Goal: Task Accomplishment & Management: Complete application form

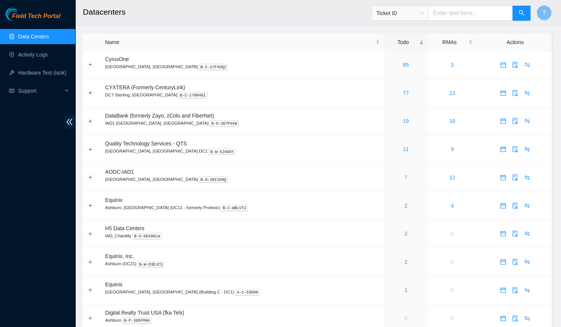
click at [20, 184] on div "Field Tech Portal Data Centers Activity Logs Hardware Test (isok) Support" at bounding box center [37, 168] width 75 height 320
click at [403, 65] on link "85" at bounding box center [406, 65] width 6 height 6
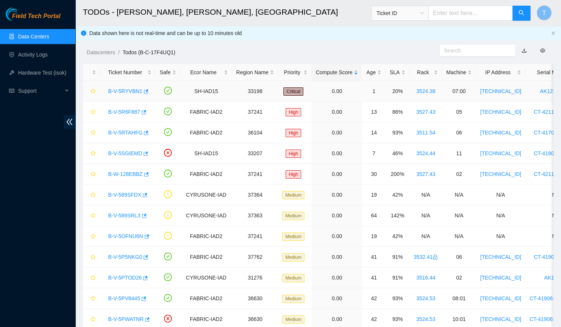
click at [115, 92] on link "B-V-5RYVBN1" at bounding box center [125, 91] width 34 height 6
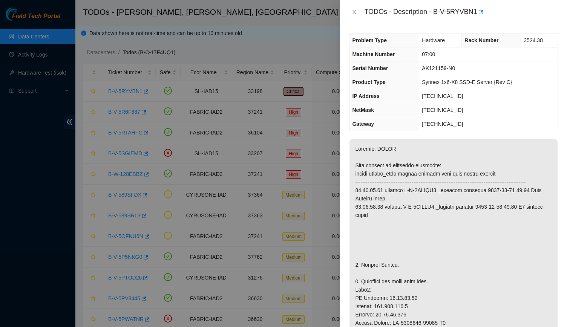
click at [354, 7] on div "TODOs - Description - B-V-5RYVBN1" at bounding box center [453, 12] width 209 height 12
click at [354, 9] on button "Close" at bounding box center [354, 12] width 11 height 7
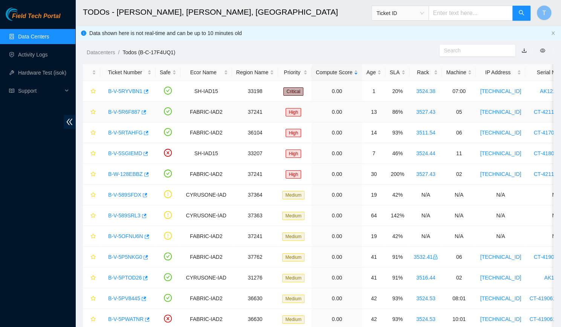
click at [116, 111] on link "B-V-5R6F887" at bounding box center [124, 112] width 32 height 6
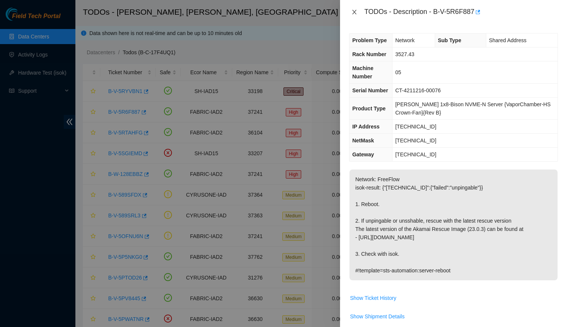
click at [352, 11] on icon "close" at bounding box center [354, 12] width 6 height 6
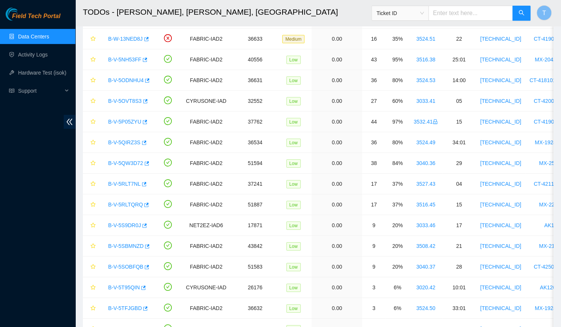
scroll to position [1360, 0]
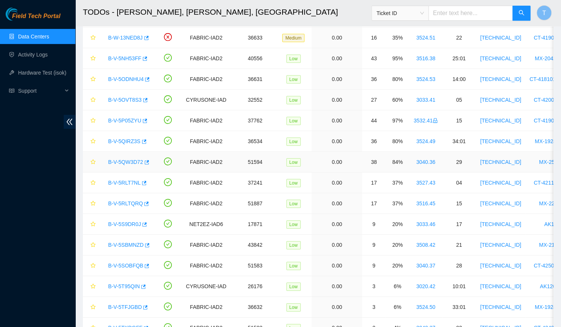
click at [119, 159] on link "B-V-5QW3D72" at bounding box center [125, 162] width 35 height 6
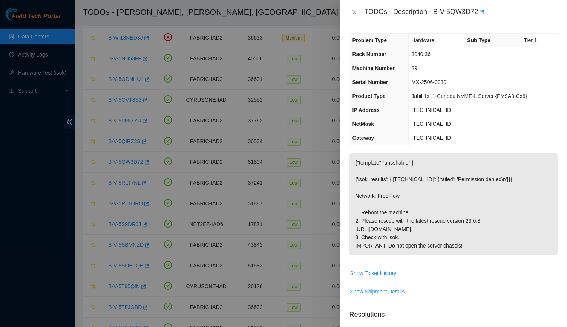
click at [350, 7] on div "TODOs - Description - B-V-5QW3D72" at bounding box center [453, 12] width 209 height 12
click at [351, 10] on button "Close" at bounding box center [354, 12] width 11 height 7
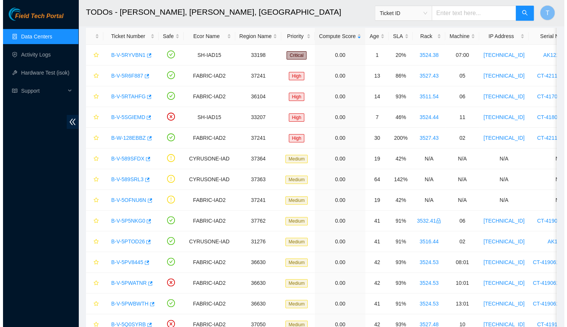
scroll to position [0, 0]
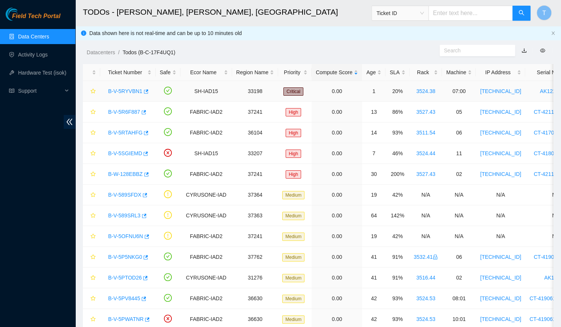
click at [128, 94] on link "B-V-5RYVBN1" at bounding box center [125, 91] width 34 height 6
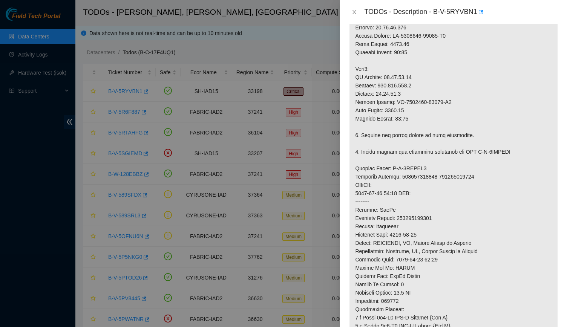
scroll to position [294, 0]
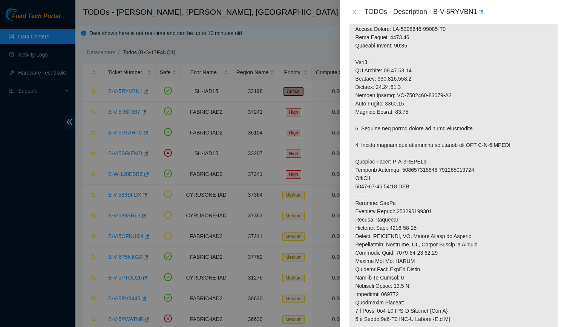
click at [419, 218] on p at bounding box center [453, 116] width 208 height 542
copy p "417328421500"
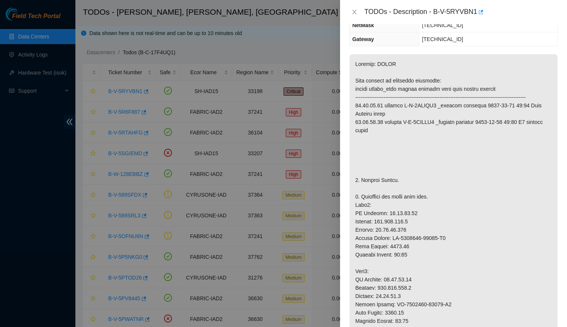
scroll to position [0, 0]
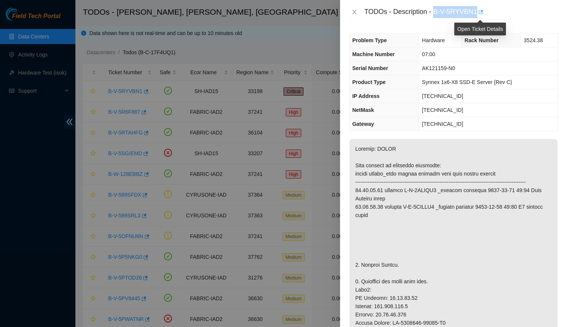
drag, startPoint x: 435, startPoint y: 12, endPoint x: 481, endPoint y: 15, distance: 46.9
click at [481, 15] on div "TODOs - Description - B-V-5RYVBN1" at bounding box center [461, 12] width 194 height 12
copy div "B-V-5RYVBN1"
click at [353, 13] on icon "close" at bounding box center [354, 12] width 6 height 6
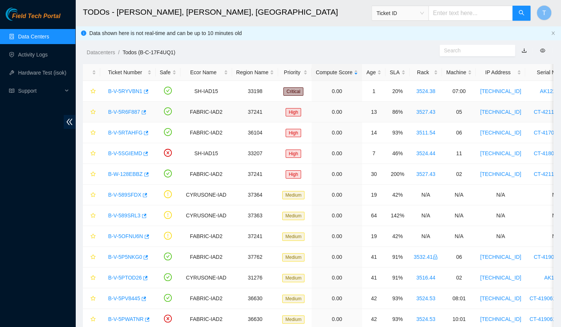
click at [127, 107] on div "B-V-5R6F887" at bounding box center [127, 112] width 47 height 12
click at [127, 115] on link "B-V-5R6F887" at bounding box center [124, 112] width 32 height 6
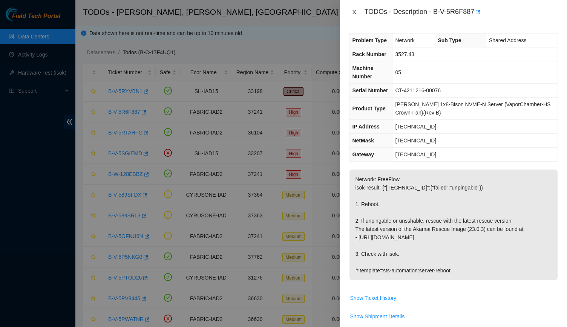
click at [359, 11] on button "Close" at bounding box center [354, 12] width 11 height 7
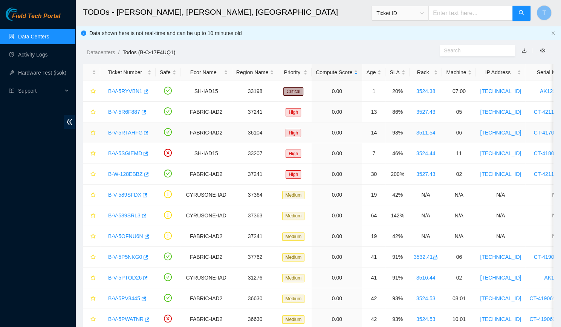
click at [128, 132] on link "B-V-5RTAHFG" at bounding box center [125, 133] width 34 height 6
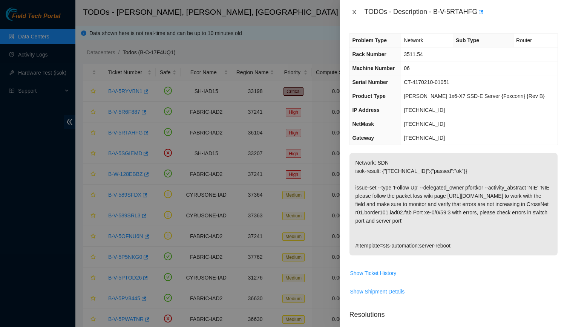
click at [357, 9] on icon "close" at bounding box center [354, 12] width 6 height 6
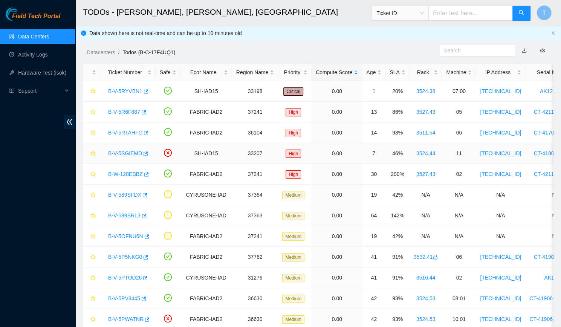
click at [122, 152] on link "B-V-5SGIEMD" at bounding box center [125, 153] width 34 height 6
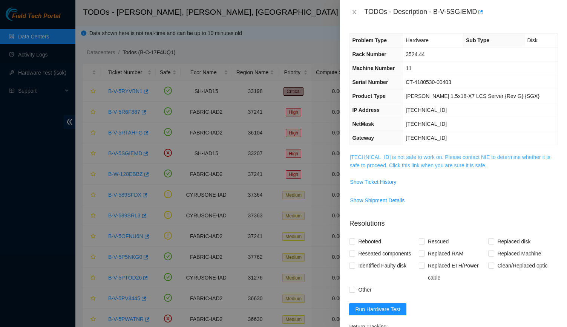
click at [450, 155] on link "23.34.90.19 is not safe to work on. Please contact NIE to determine whether it …" at bounding box center [449, 161] width 201 height 14
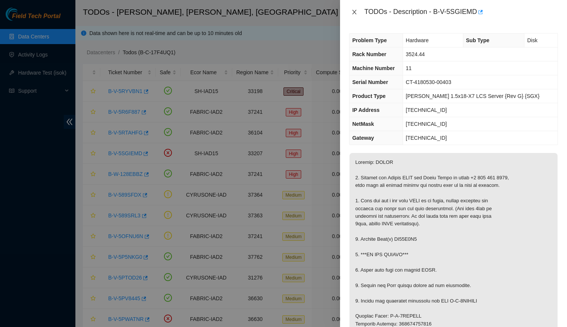
click at [355, 11] on icon "close" at bounding box center [355, 12] width 4 height 5
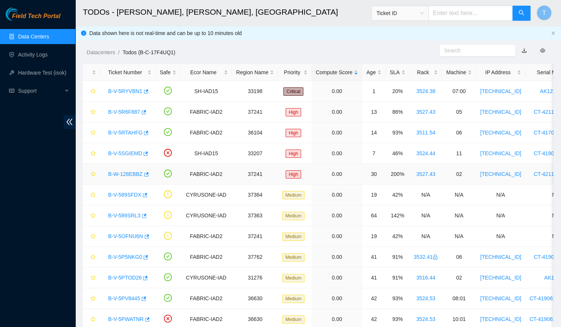
click at [129, 177] on link "B-W-128EBBZ" at bounding box center [125, 174] width 35 height 6
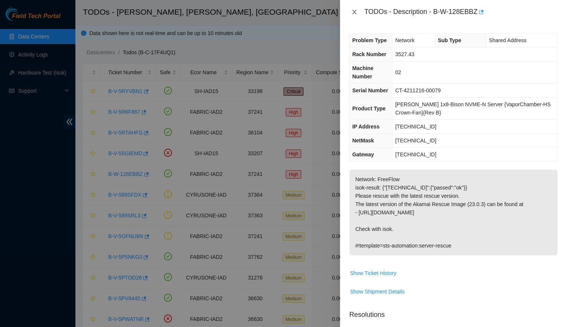
click at [354, 15] on button "Close" at bounding box center [354, 12] width 11 height 7
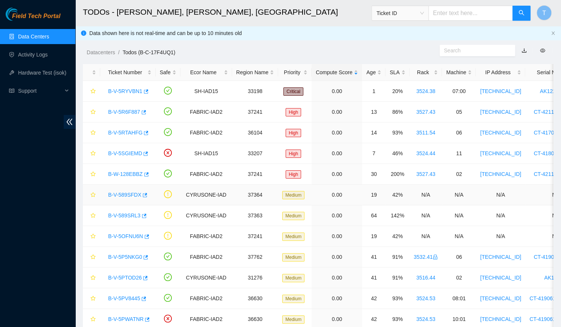
click at [124, 193] on link "B-V-589SFDX" at bounding box center [124, 195] width 33 height 6
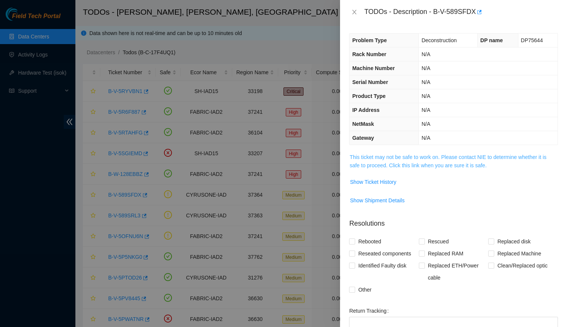
click at [409, 155] on link "This ticket may not be safe to work on. Please contact NIE to determine whether…" at bounding box center [447, 161] width 197 height 14
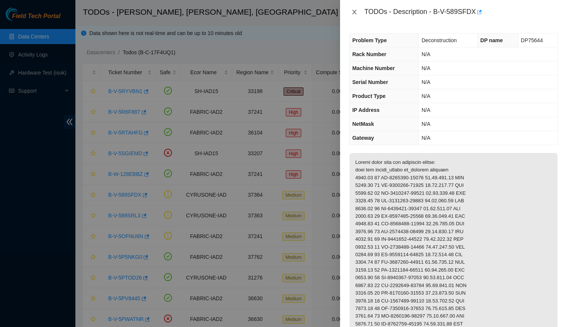
click at [353, 14] on icon "close" at bounding box center [355, 12] width 4 height 5
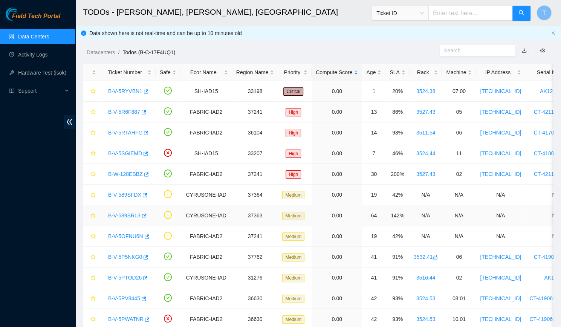
click at [117, 214] on link "B-V-589SRL3" at bounding box center [124, 216] width 32 height 6
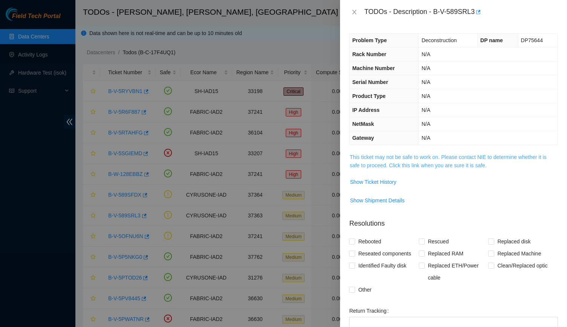
click at [431, 164] on link "This ticket may not be safe to work on. Please contact NIE to determine whether…" at bounding box center [447, 161] width 197 height 14
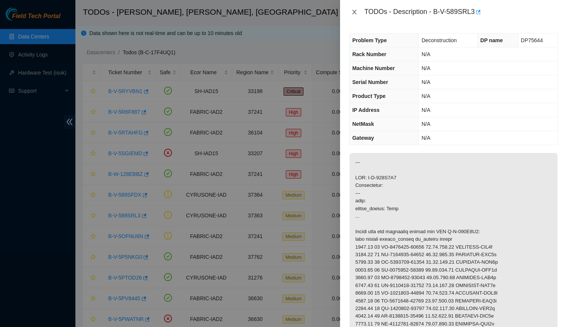
click at [351, 11] on icon "close" at bounding box center [354, 12] width 6 height 6
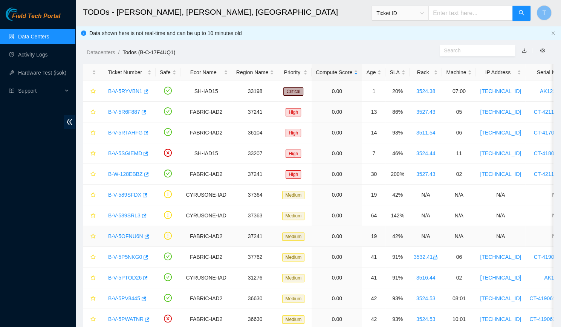
click at [119, 234] on link "B-V-5OFNU6N" at bounding box center [125, 236] width 35 height 6
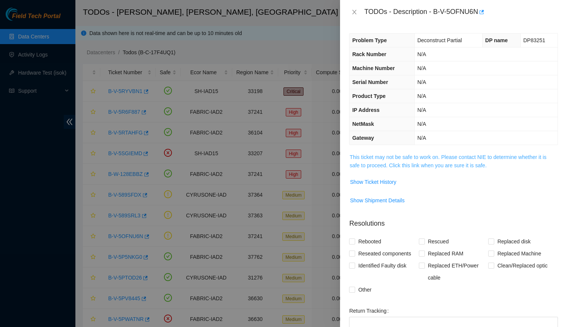
click at [433, 155] on link "This ticket may not be safe to work on. Please contact NIE to determine whether…" at bounding box center [447, 161] width 197 height 14
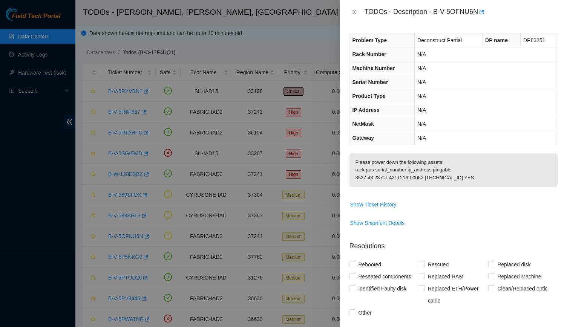
click at [354, 8] on div "TODOs - Description - B-V-5OFNU6N" at bounding box center [453, 12] width 209 height 12
click at [354, 12] on icon "close" at bounding box center [355, 12] width 4 height 5
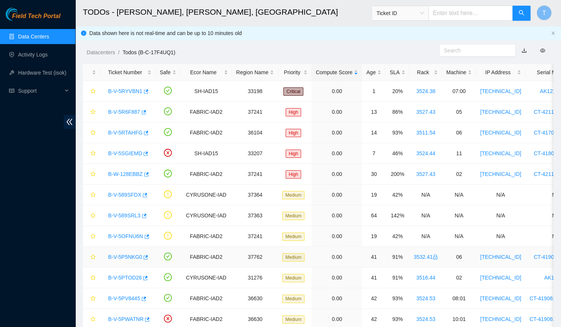
click at [123, 257] on link "B-V-5P5NKG0" at bounding box center [125, 257] width 34 height 6
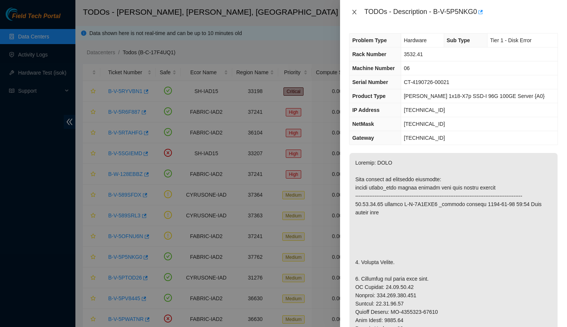
click at [355, 12] on icon "close" at bounding box center [354, 12] width 6 height 6
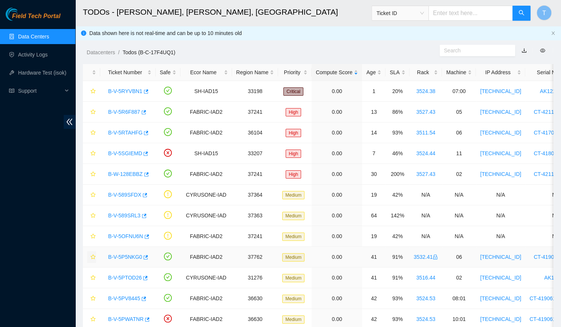
click at [93, 258] on icon "star" at bounding box center [92, 256] width 5 height 5
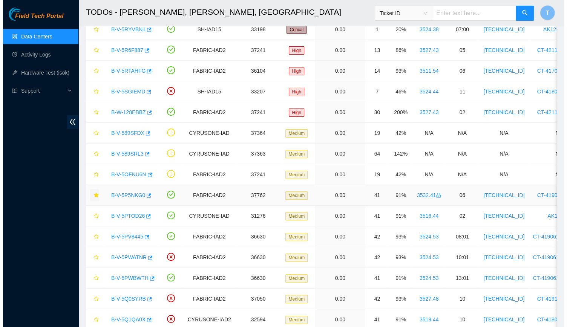
scroll to position [66, 0]
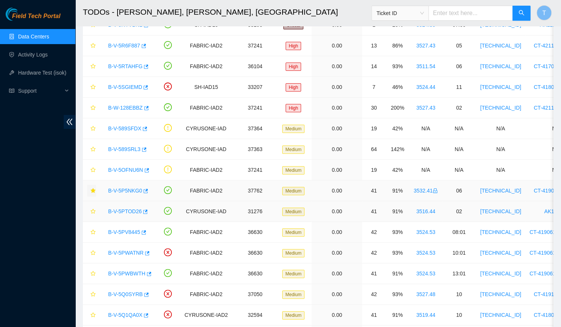
click at [123, 212] on link "B-V-5PTOD26" at bounding box center [125, 211] width 34 height 6
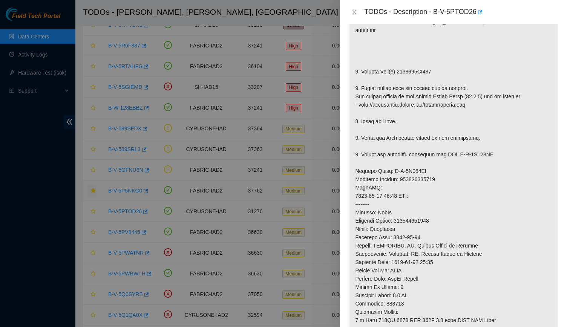
scroll to position [0, 0]
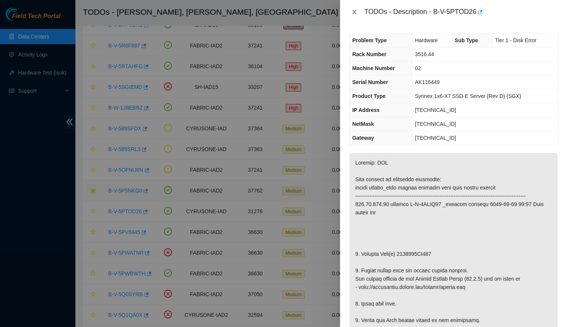
click at [353, 9] on icon "close" at bounding box center [354, 12] width 6 height 6
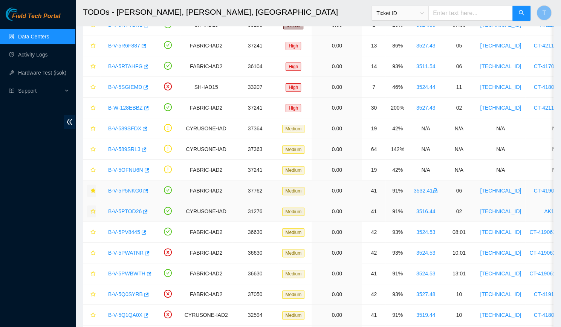
click at [95, 212] on icon "star" at bounding box center [92, 211] width 5 height 5
click at [121, 211] on link "B-V-5PTOD26" at bounding box center [125, 211] width 34 height 6
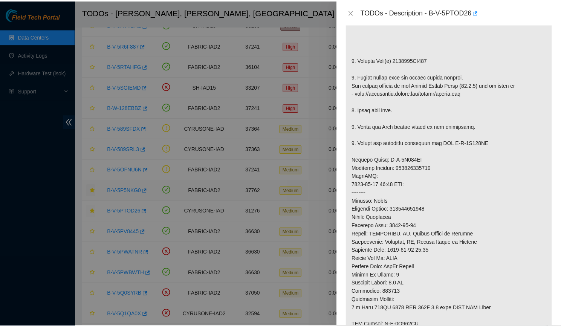
scroll to position [196, 0]
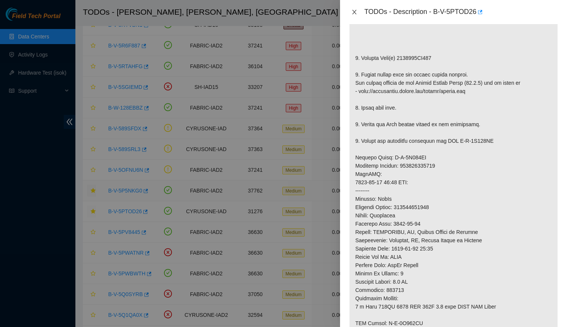
click at [353, 9] on icon "close" at bounding box center [354, 12] width 6 height 6
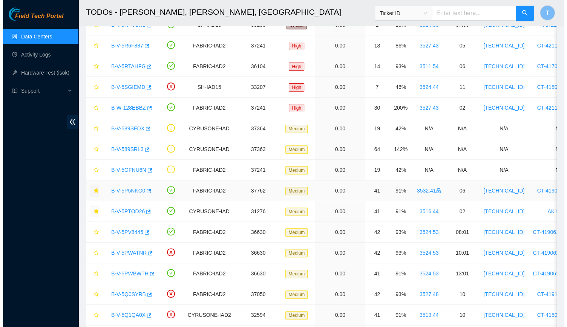
scroll to position [169, 0]
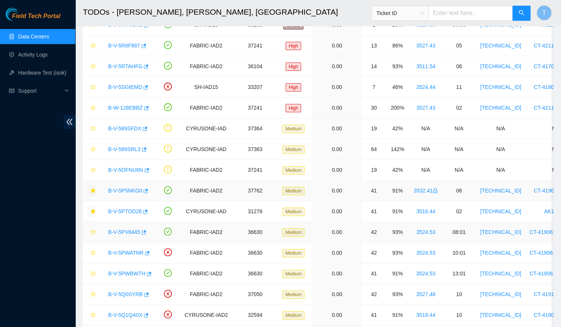
click at [124, 231] on link "B-V-5PV8445" at bounding box center [124, 232] width 32 height 6
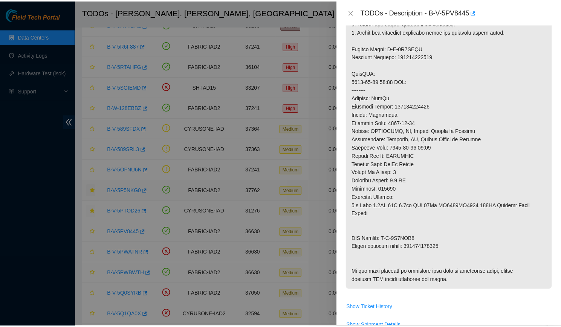
scroll to position [248, 0]
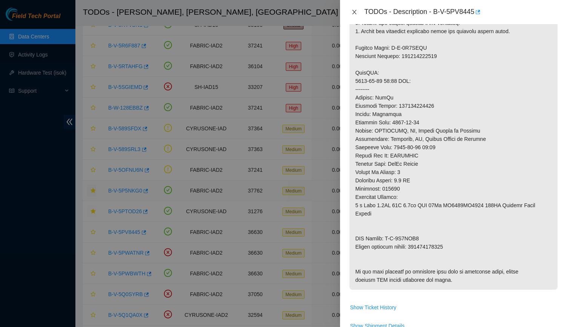
click at [356, 10] on icon "close" at bounding box center [354, 12] width 6 height 6
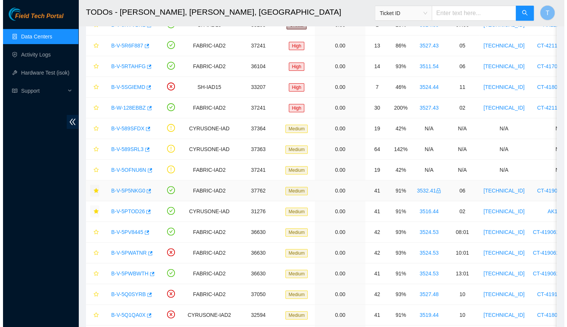
scroll to position [169, 0]
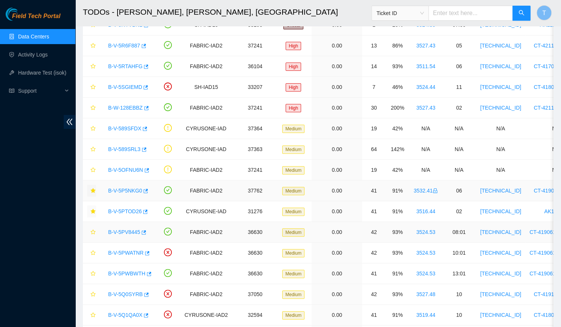
click at [131, 233] on link "B-V-5PV8445" at bounding box center [124, 232] width 32 height 6
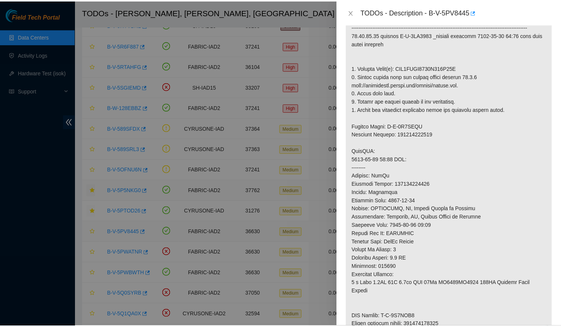
scroll to position [248, 0]
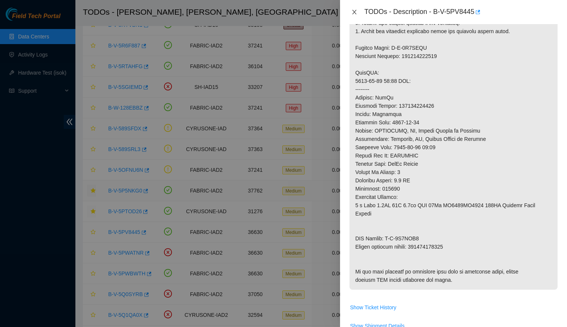
click at [352, 12] on icon "close" at bounding box center [354, 12] width 6 height 6
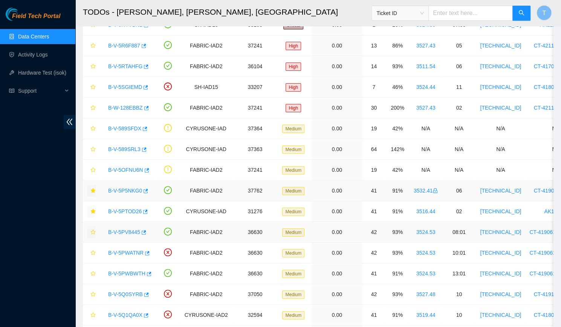
scroll to position [169, 0]
click at [90, 233] on icon "star" at bounding box center [92, 232] width 5 height 5
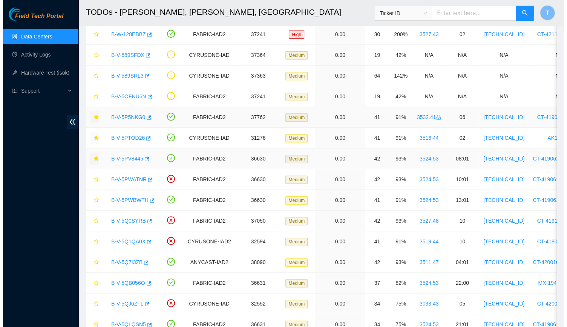
scroll to position [140, 0]
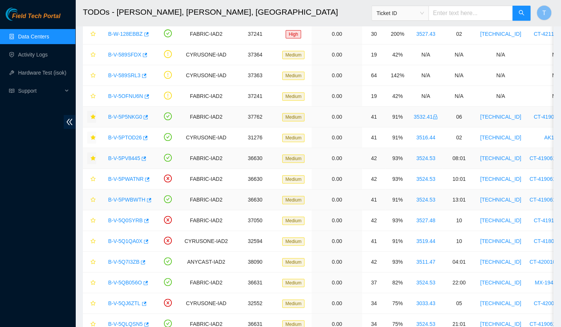
click at [118, 197] on link "B-V-5PWBWTH" at bounding box center [126, 200] width 37 height 6
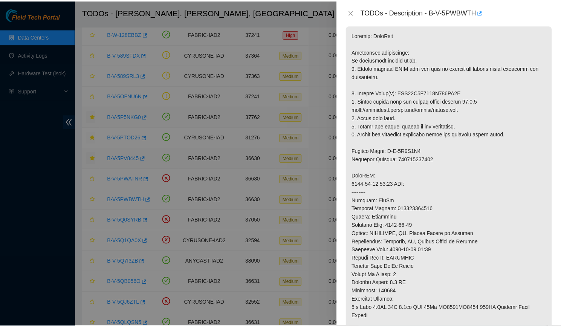
scroll to position [136, 0]
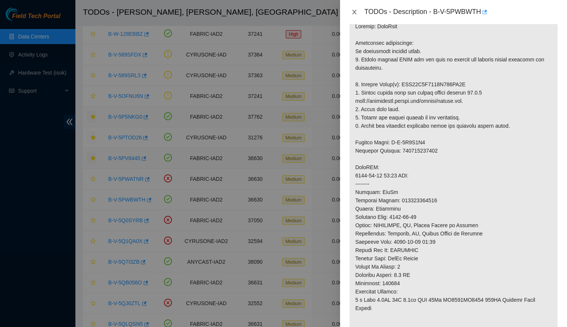
click at [354, 11] on icon "close" at bounding box center [355, 12] width 4 height 5
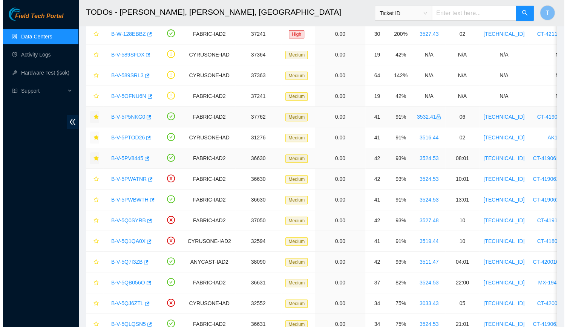
scroll to position [147, 0]
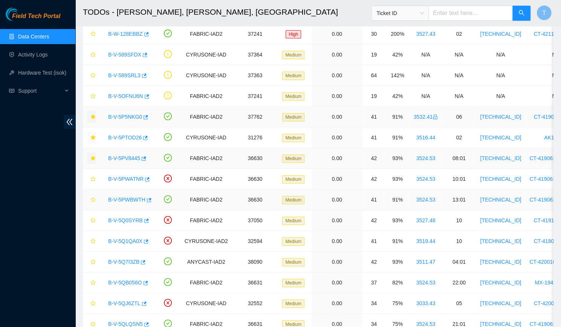
click at [123, 197] on link "B-V-5PWBWTH" at bounding box center [126, 200] width 37 height 6
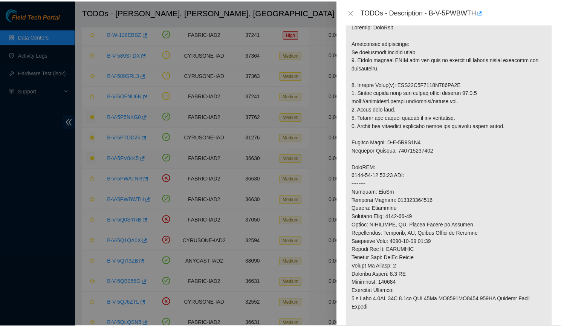
scroll to position [0, 0]
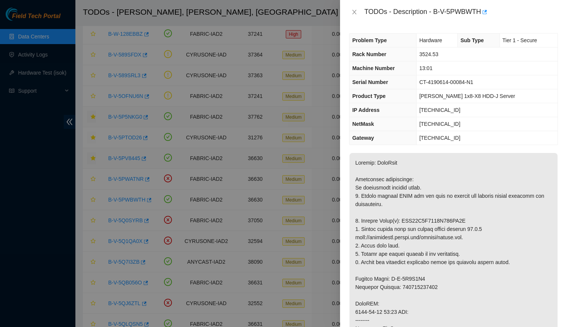
click at [357, 10] on icon "close" at bounding box center [354, 12] width 6 height 6
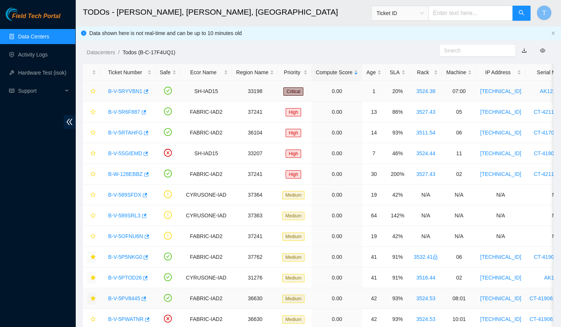
click at [119, 88] on link "B-V-5RYVBN1" at bounding box center [125, 91] width 34 height 6
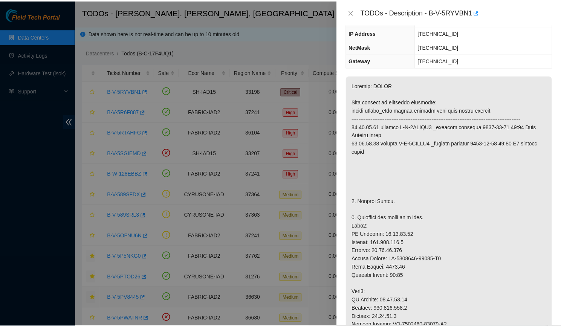
scroll to position [19, 0]
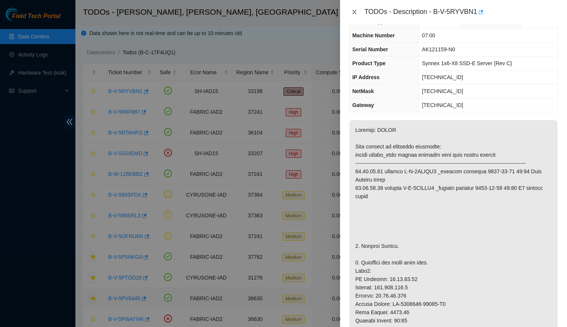
click at [352, 12] on icon "close" at bounding box center [354, 12] width 6 height 6
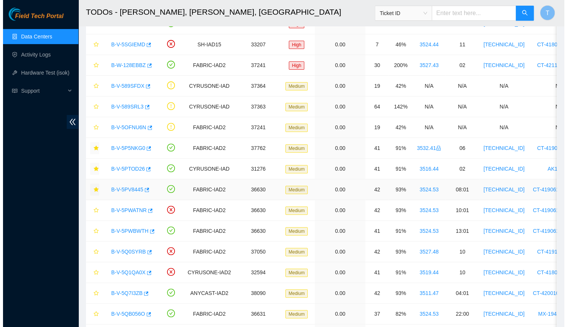
scroll to position [112, 0]
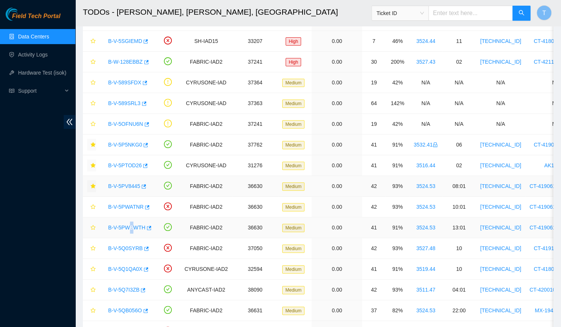
drag, startPoint x: 133, startPoint y: 231, endPoint x: 129, endPoint y: 228, distance: 4.5
click at [129, 228] on div "B-V-5PWBWTH" at bounding box center [127, 228] width 47 height 12
click at [127, 227] on link "B-V-5PWBWTH" at bounding box center [126, 228] width 37 height 6
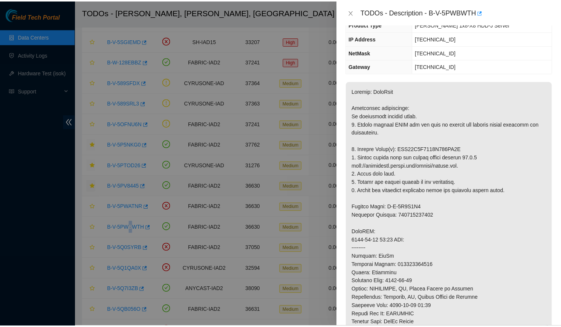
scroll to position [72, 0]
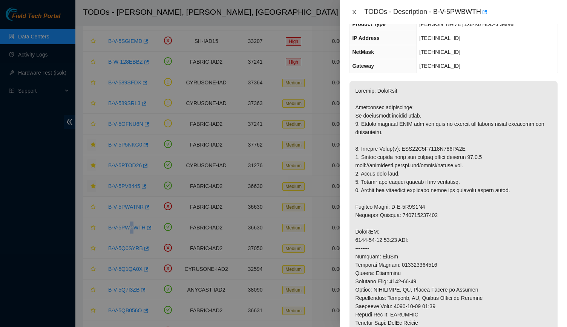
click at [351, 11] on icon "close" at bounding box center [354, 12] width 6 height 6
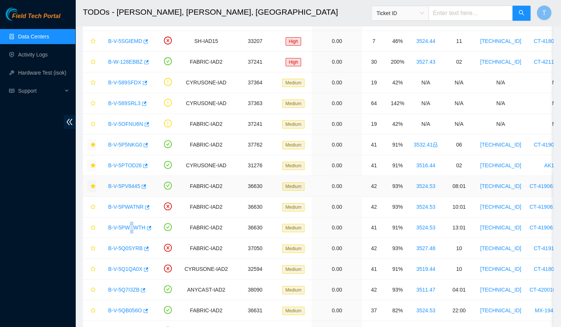
scroll to position [97, 0]
click at [93, 226] on icon "star" at bounding box center [92, 227] width 5 height 5
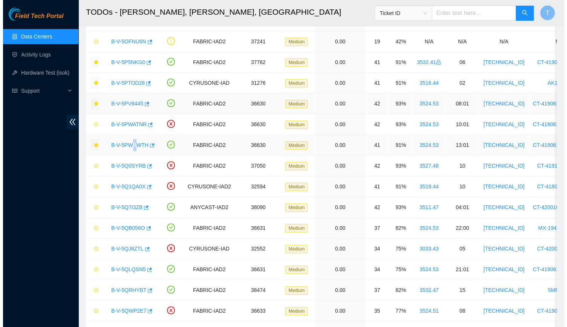
scroll to position [196, 0]
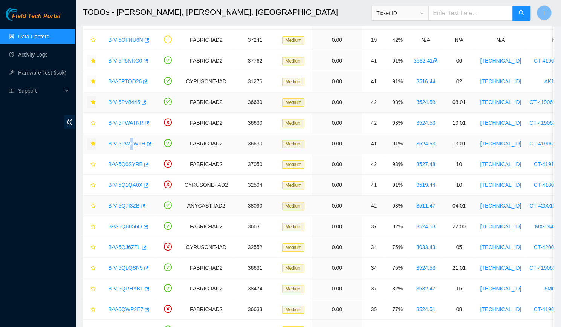
click at [123, 204] on link "B-V-5Q7I3ZB" at bounding box center [123, 206] width 31 height 6
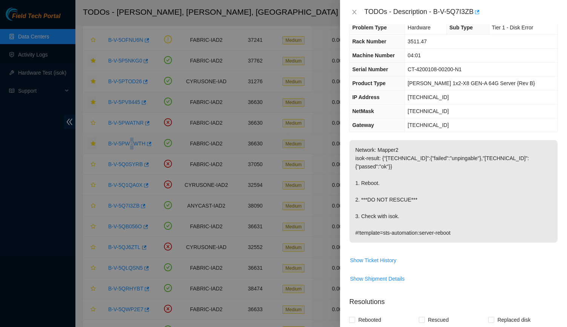
scroll to position [0, 0]
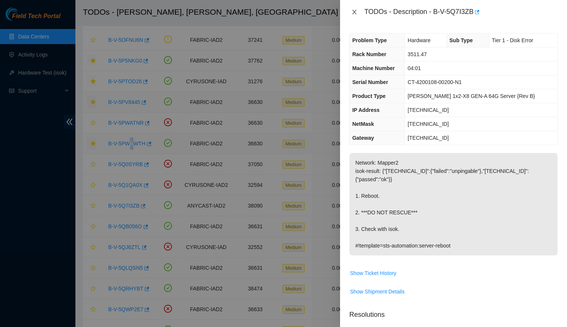
click at [353, 9] on button "Close" at bounding box center [354, 12] width 11 height 7
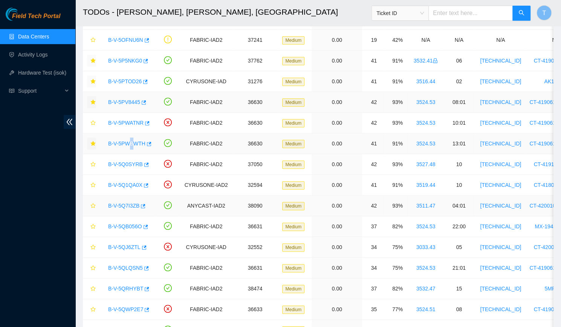
click at [121, 204] on link "B-V-5Q7I3ZB" at bounding box center [123, 206] width 31 height 6
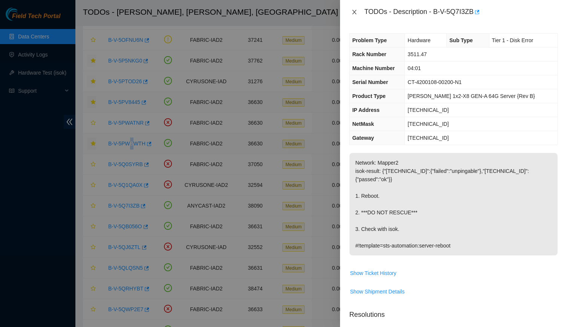
click at [359, 14] on button "Close" at bounding box center [354, 12] width 11 height 7
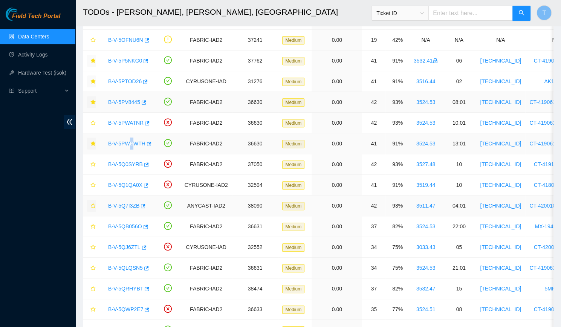
click at [93, 208] on button "button" at bounding box center [91, 206] width 9 height 12
click at [130, 225] on link "B-V-5QB056O" at bounding box center [125, 227] width 34 height 6
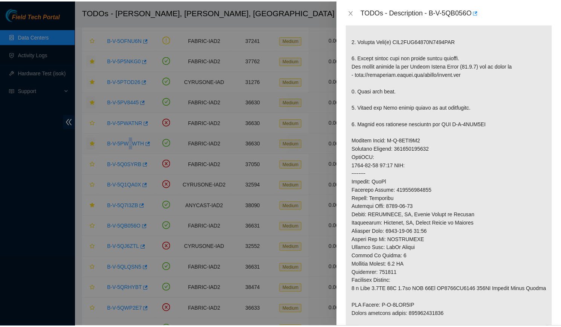
scroll to position [213, 0]
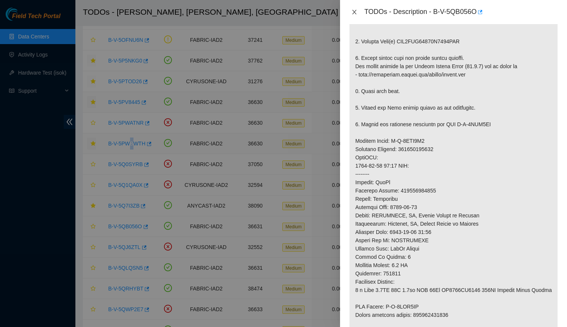
click at [353, 12] on icon "close" at bounding box center [354, 12] width 6 height 6
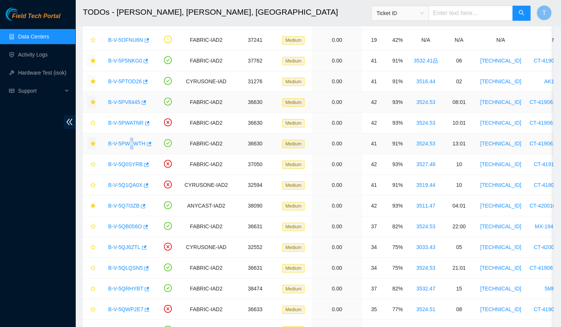
scroll to position [0, 0]
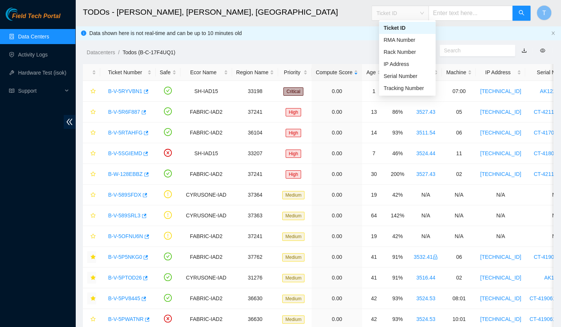
click at [418, 10] on span "Ticket ID" at bounding box center [401, 13] width 48 height 11
click at [397, 90] on div "Tracking Number" at bounding box center [408, 88] width 48 height 8
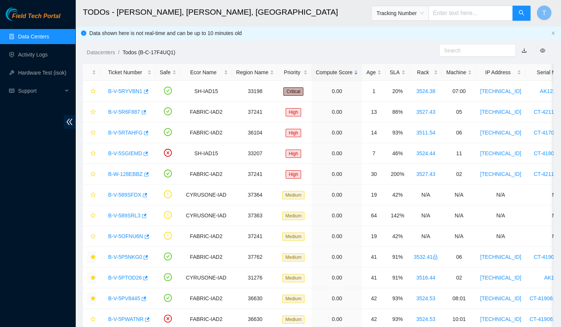
click at [441, 17] on input "text" at bounding box center [471, 13] width 84 height 15
type input "4254 2159 4376"
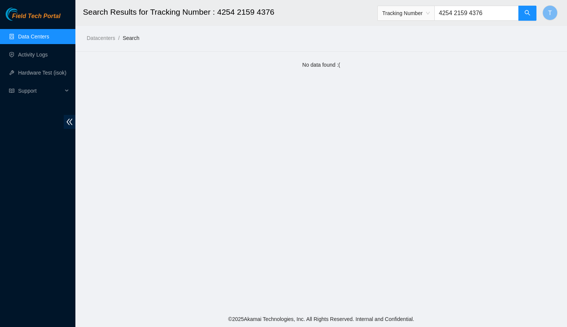
click at [478, 11] on input "4254 2159 4376" at bounding box center [476, 13] width 84 height 15
click at [462, 15] on input "4254 21594376" at bounding box center [476, 13] width 84 height 15
type input "425421594376"
click at [523, 12] on button "button" at bounding box center [527, 13] width 18 height 15
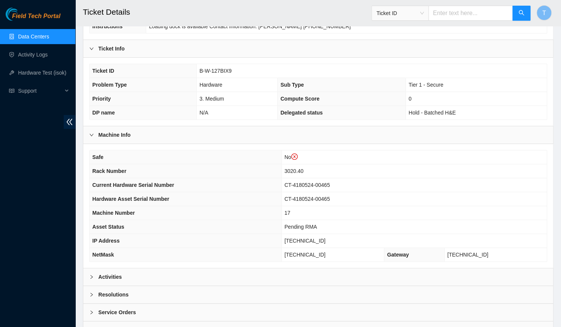
scroll to position [161, 0]
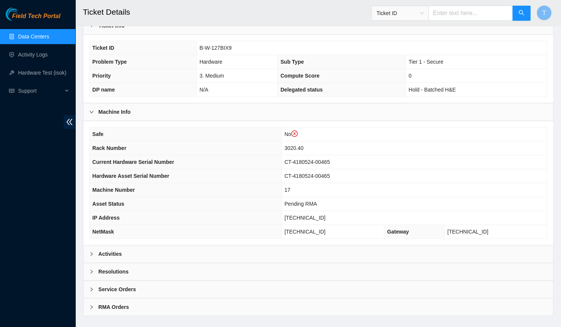
click at [128, 246] on div "Activities" at bounding box center [318, 253] width 470 height 17
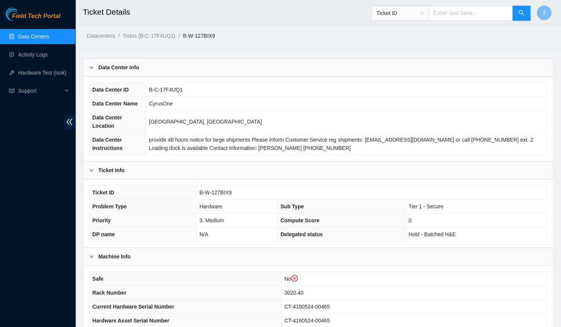
scroll to position [0, 0]
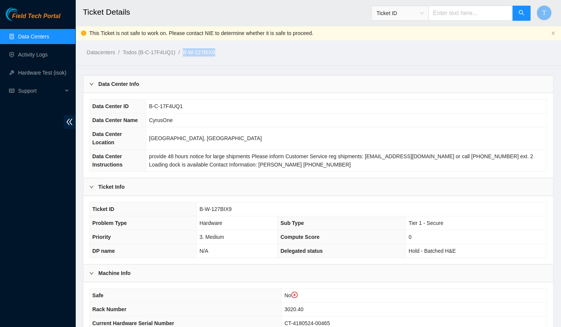
drag, startPoint x: 182, startPoint y: 55, endPoint x: 218, endPoint y: 57, distance: 36.2
copy ol "B-W-127BIX9 /"
drag, startPoint x: 244, startPoint y: 197, endPoint x: 198, endPoint y: 198, distance: 46.0
click at [198, 202] on td "B-W-127BIX9" at bounding box center [372, 209] width 350 height 14
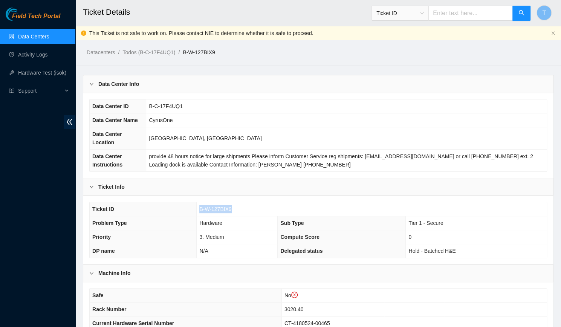
copy span "B-W-127BIX9"
click at [456, 14] on input "text" at bounding box center [471, 13] width 84 height 15
type input "6"
type input "463470036416"
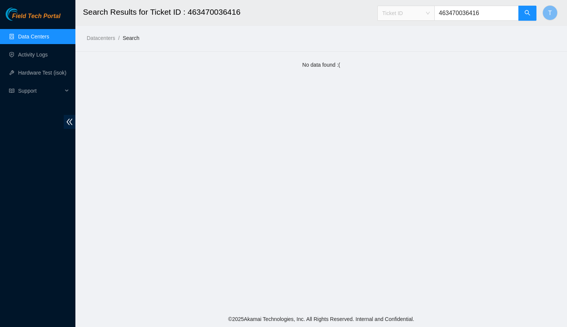
click at [420, 15] on span "Ticket ID" at bounding box center [406, 13] width 48 height 11
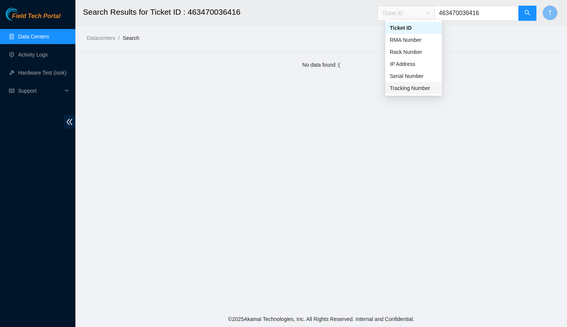
click at [403, 84] on div "Tracking Number" at bounding box center [414, 88] width 48 height 8
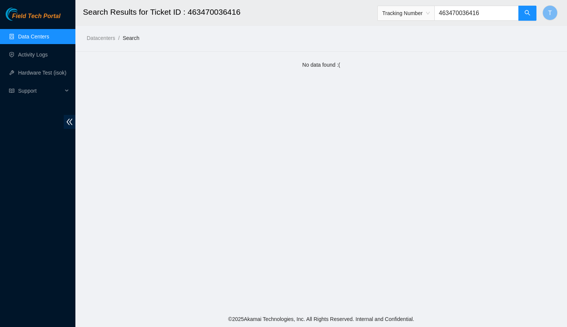
click at [507, 12] on input "463470036416" at bounding box center [476, 13] width 84 height 15
click at [528, 13] on icon "search" at bounding box center [527, 12] width 5 height 5
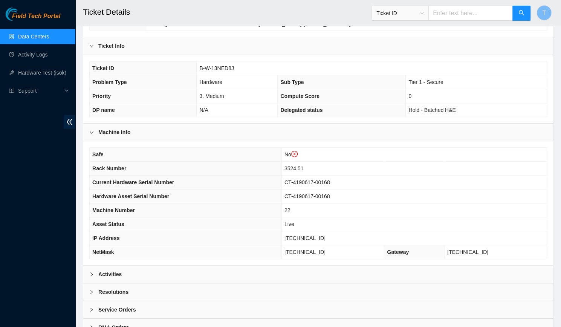
scroll to position [161, 0]
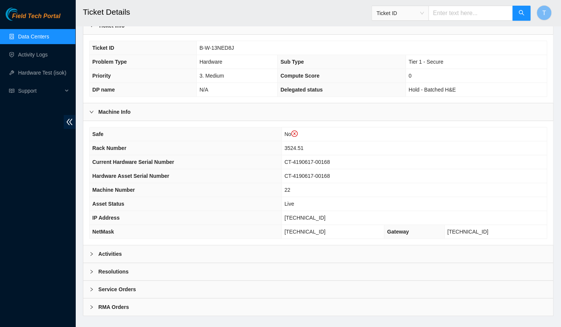
click at [183, 245] on div "Activities" at bounding box center [318, 253] width 470 height 17
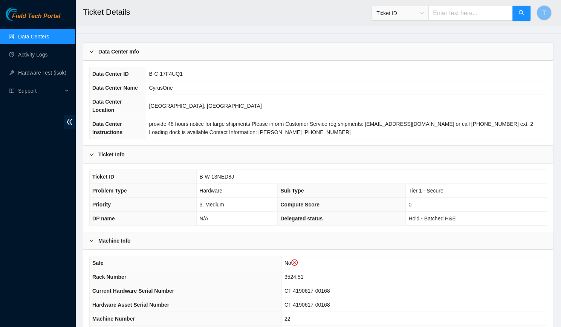
scroll to position [32, 0]
drag, startPoint x: 255, startPoint y: 162, endPoint x: 187, endPoint y: 170, distance: 69.1
click at [187, 170] on tr "Ticket ID B-W-13NED8J" at bounding box center [318, 177] width 457 height 14
copy tr "B-W-13NED8J"
click at [464, 14] on input "text" at bounding box center [471, 13] width 84 height 15
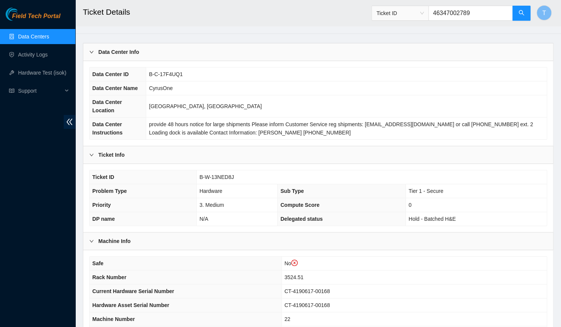
type input "463470027890"
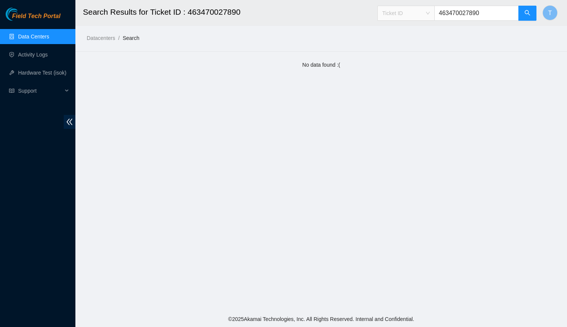
click at [427, 12] on span "Ticket ID" at bounding box center [406, 13] width 48 height 11
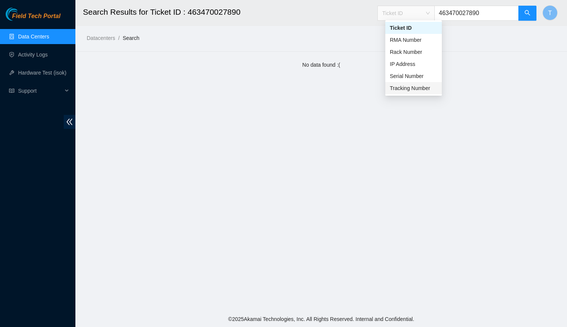
click at [406, 84] on div "Tracking Number" at bounding box center [414, 88] width 48 height 8
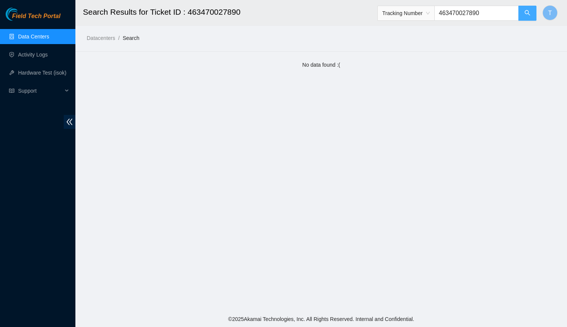
click at [523, 18] on button "button" at bounding box center [527, 13] width 18 height 15
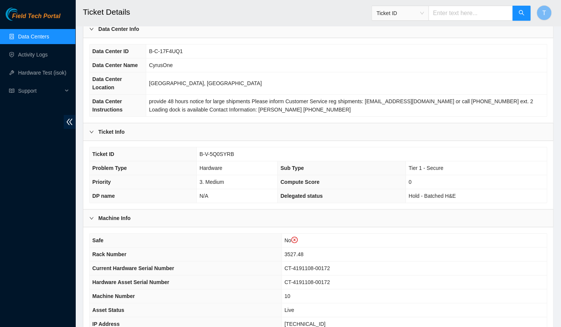
scroll to position [55, 0]
drag, startPoint x: 232, startPoint y: 147, endPoint x: 189, endPoint y: 152, distance: 43.7
click at [189, 152] on tbody "Ticket ID B-V-5Q0SYRB Problem Type Hardware Sub Type Tier 1 - Secure Priority 3…" at bounding box center [318, 175] width 457 height 55
click at [189, 162] on th "Problem Type" at bounding box center [143, 169] width 107 height 14
drag, startPoint x: 231, startPoint y: 144, endPoint x: 192, endPoint y: 144, distance: 39.6
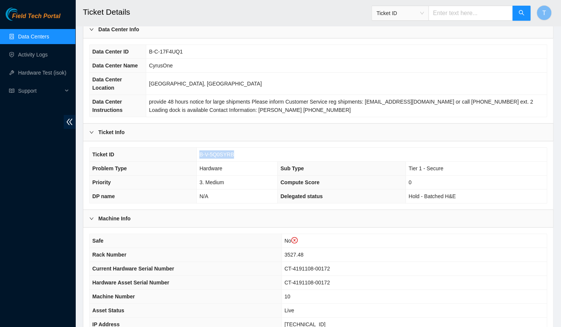
click at [192, 148] on tr "Ticket ID B-V-5Q0SYRB" at bounding box center [318, 155] width 457 height 14
copy tr "B-V-5Q0SYRB"
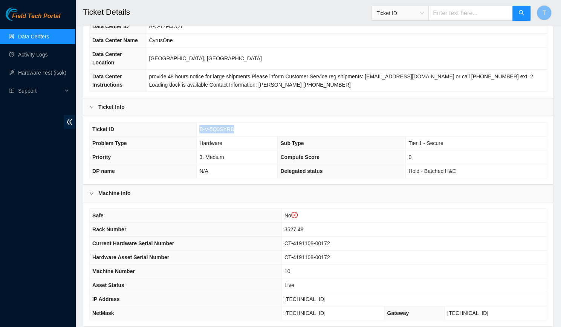
scroll to position [161, 0]
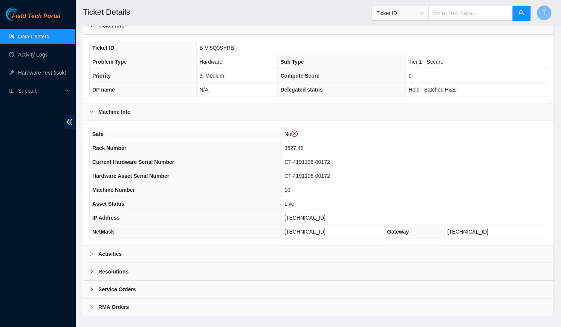
click at [171, 245] on div "Activities" at bounding box center [318, 253] width 470 height 17
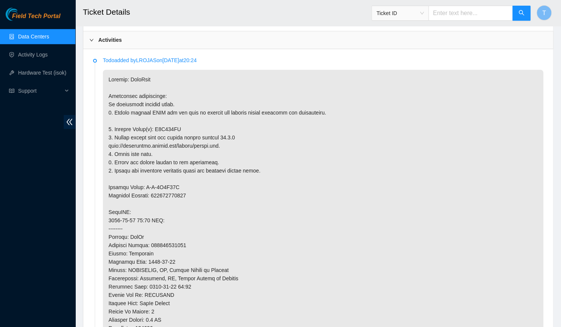
scroll to position [380, 0]
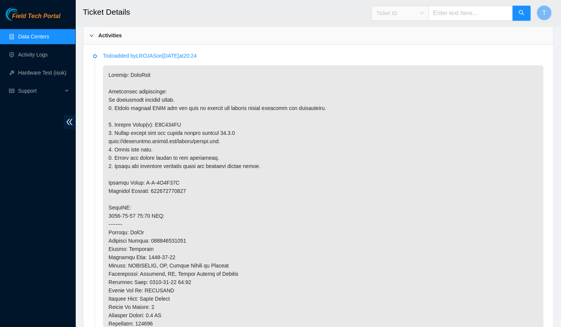
click at [409, 17] on span "Ticket ID" at bounding box center [401, 13] width 48 height 11
click at [411, 88] on div "Tracking Number" at bounding box center [408, 88] width 48 height 8
click at [455, 12] on input "text" at bounding box center [471, 13] width 84 height 15
type input "425421594001"
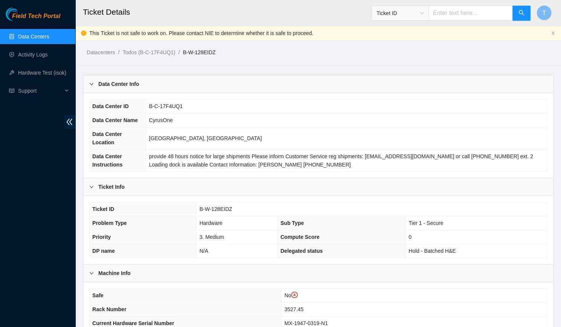
scroll to position [161, 0]
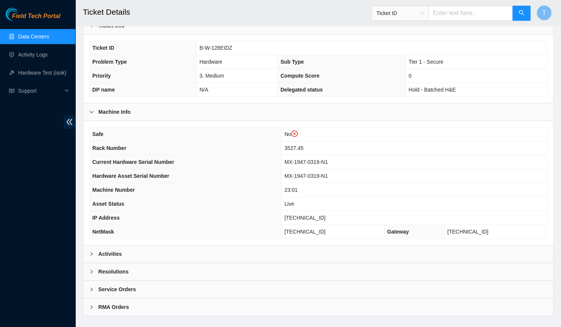
click at [256, 246] on div "Activities" at bounding box center [318, 253] width 470 height 17
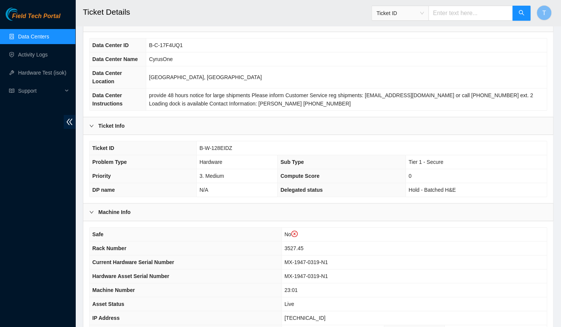
scroll to position [0, 0]
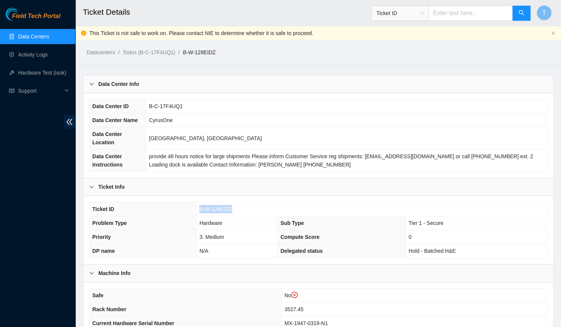
drag, startPoint x: 250, startPoint y: 197, endPoint x: 194, endPoint y: 202, distance: 55.6
click at [194, 202] on tr "Ticket ID B-W-128EIDZ" at bounding box center [318, 209] width 457 height 14
copy tr "B-W-128EIDZ"
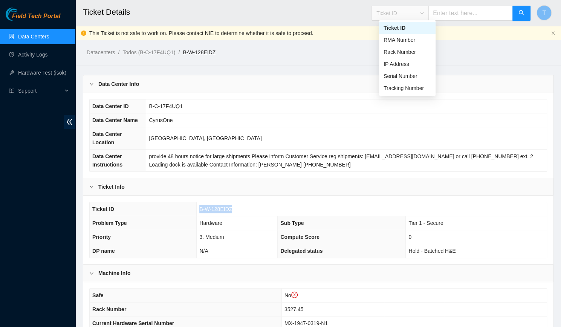
click at [400, 14] on span "Ticket ID" at bounding box center [401, 13] width 48 height 11
click at [404, 90] on div "Tracking Number" at bounding box center [408, 88] width 48 height 8
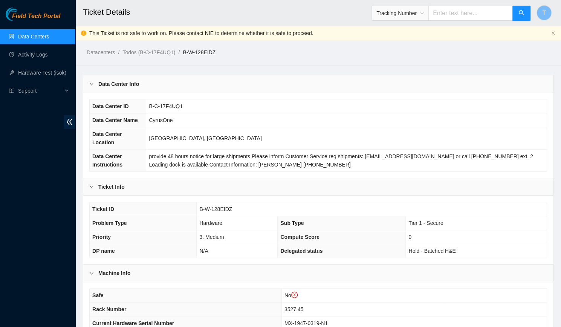
click at [451, 17] on input "text" at bounding box center [471, 13] width 84 height 15
type input "425421598680"
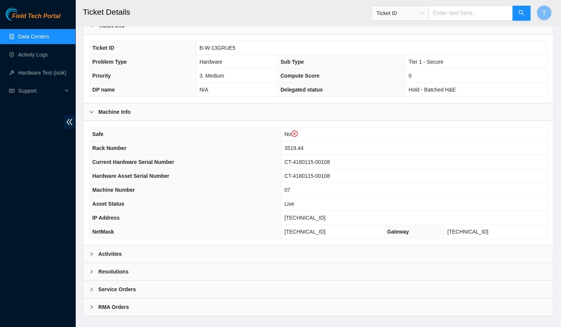
scroll to position [161, 0]
click at [356, 245] on div "Activities" at bounding box center [318, 253] width 470 height 17
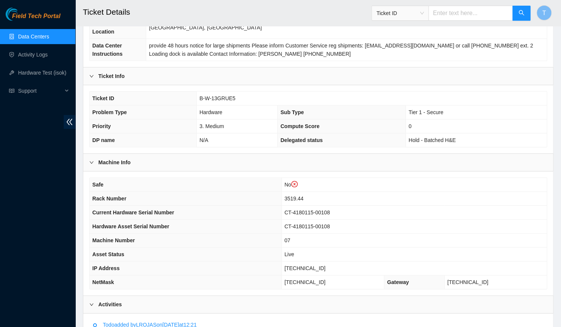
scroll to position [109, 0]
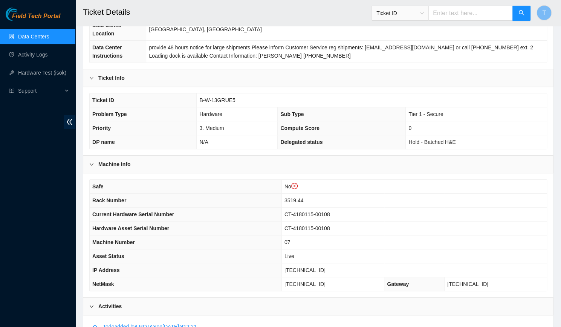
click at [250, 93] on td "B-W-13GRUE5" at bounding box center [372, 100] width 350 height 14
click at [226, 97] on span "B-W-13GRUE5" at bounding box center [217, 100] width 36 height 6
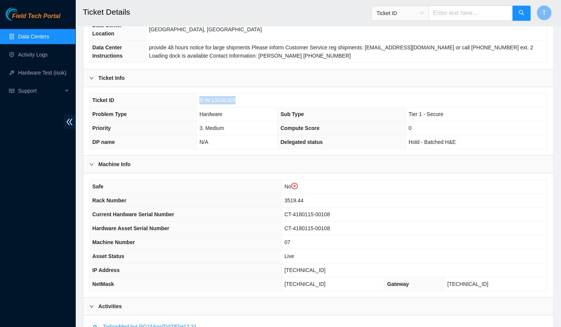
copy span "B-W-13GRUE5"
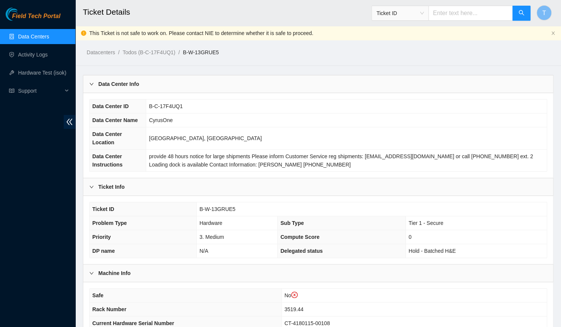
click at [18, 37] on link "Data Centers" at bounding box center [33, 37] width 31 height 6
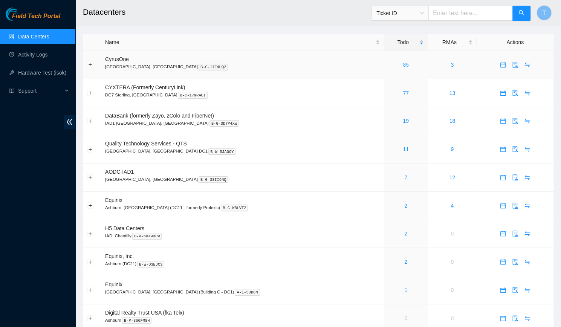
click at [403, 66] on link "85" at bounding box center [406, 65] width 6 height 6
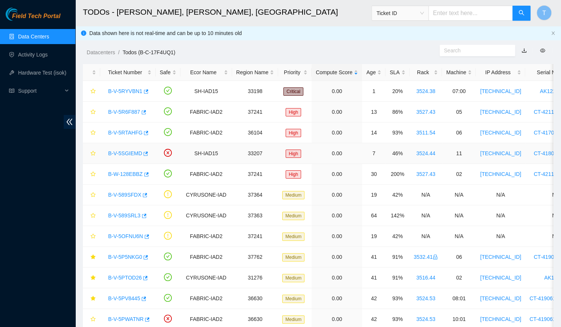
scroll to position [20, 0]
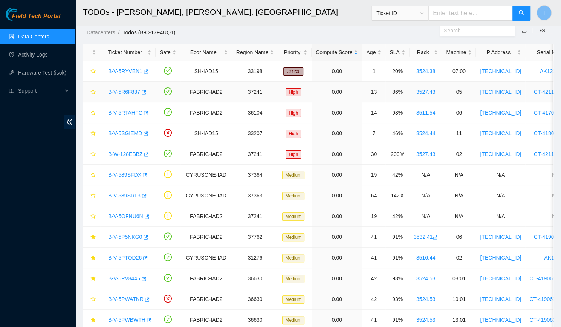
click at [127, 90] on link "B-V-5R6F887" at bounding box center [124, 92] width 32 height 6
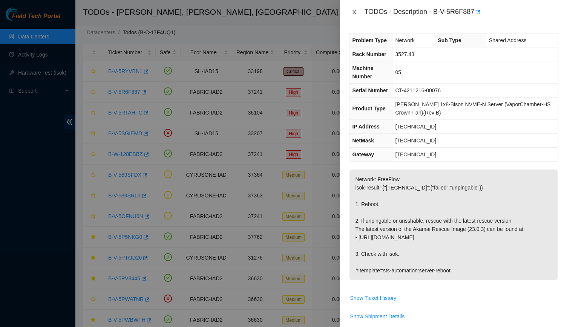
click at [352, 14] on icon "close" at bounding box center [354, 12] width 6 height 6
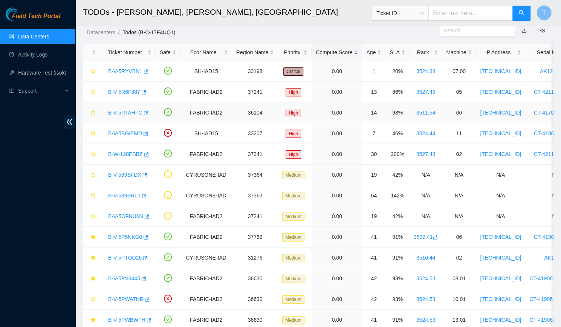
click at [124, 110] on link "B-V-5RTAHFG" at bounding box center [125, 113] width 34 height 6
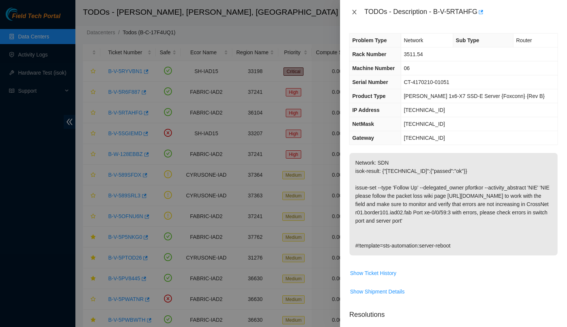
click at [356, 11] on icon "close" at bounding box center [354, 12] width 6 height 6
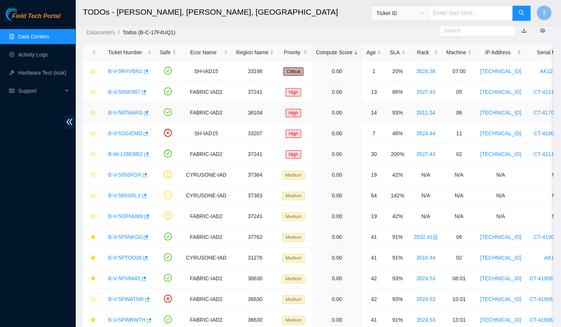
click at [127, 113] on link "B-V-5RTAHFG" at bounding box center [125, 113] width 34 height 6
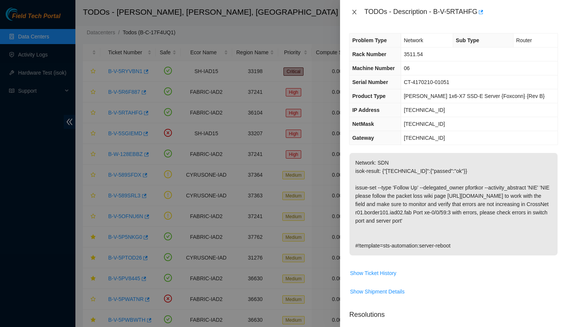
click at [355, 10] on icon "close" at bounding box center [354, 12] width 6 height 6
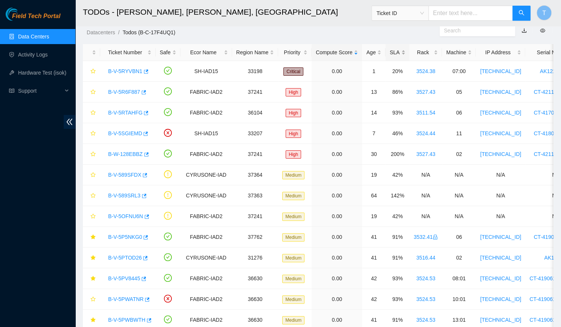
click at [390, 54] on div "SLA" at bounding box center [397, 52] width 15 height 8
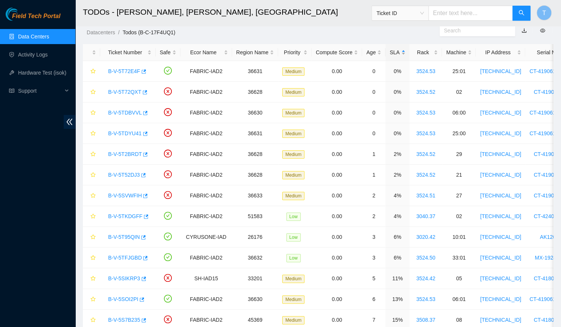
click at [390, 54] on div "SLA" at bounding box center [397, 52] width 15 height 8
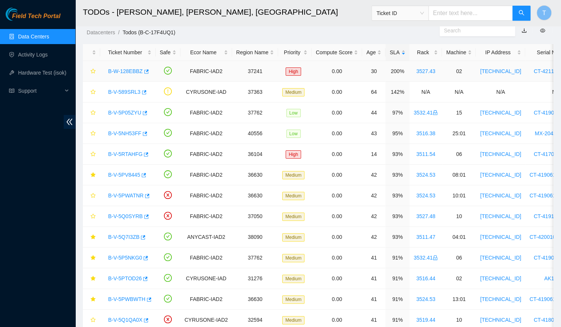
click at [128, 71] on link "B-W-128EBBZ" at bounding box center [125, 71] width 35 height 6
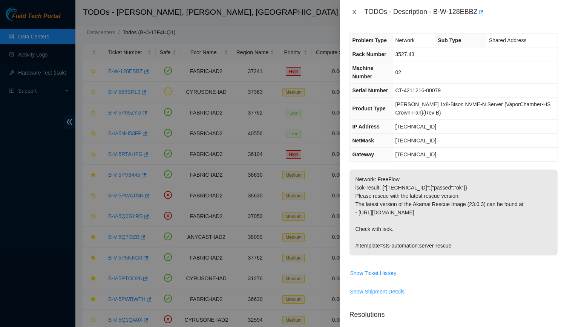
click at [355, 12] on icon "close" at bounding box center [354, 12] width 6 height 6
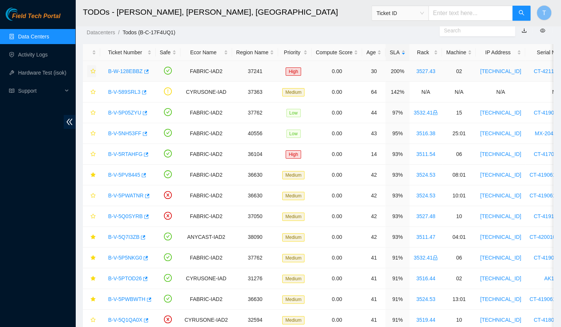
click at [93, 70] on icon "star" at bounding box center [92, 71] width 5 height 5
click at [119, 93] on link "B-V-589SRL3" at bounding box center [124, 92] width 32 height 6
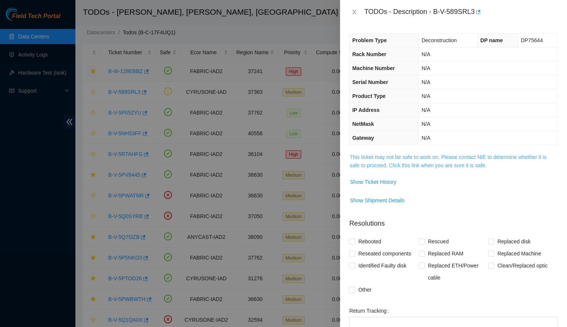
click at [422, 158] on link "This ticket may not be safe to work on. Please contact NIE to determine whether…" at bounding box center [447, 161] width 197 height 14
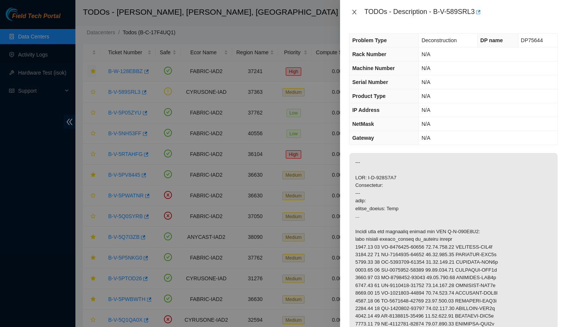
click at [354, 10] on icon "close" at bounding box center [354, 12] width 6 height 6
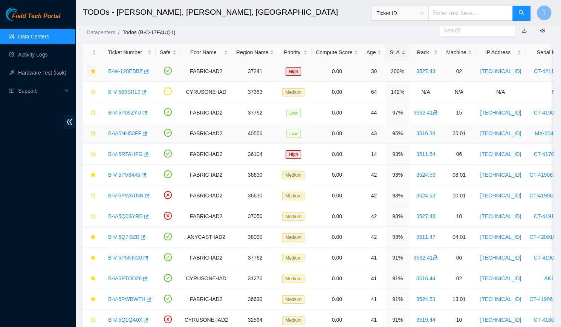
click at [121, 128] on div "B-V-5NH53FF" at bounding box center [127, 133] width 47 height 12
click at [121, 130] on link "B-V-5NH53FF" at bounding box center [124, 133] width 33 height 6
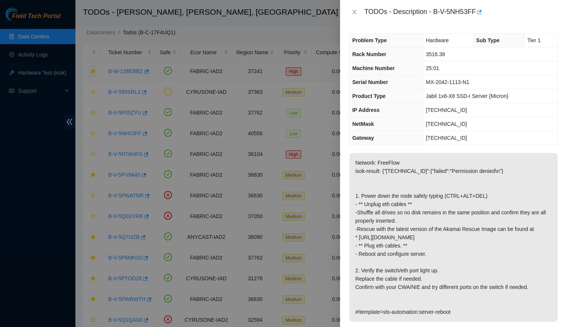
click at [353, 6] on div "TODOs - Description - B-V-5NH53FF" at bounding box center [453, 12] width 209 height 12
click at [355, 14] on icon "close" at bounding box center [354, 12] width 6 height 6
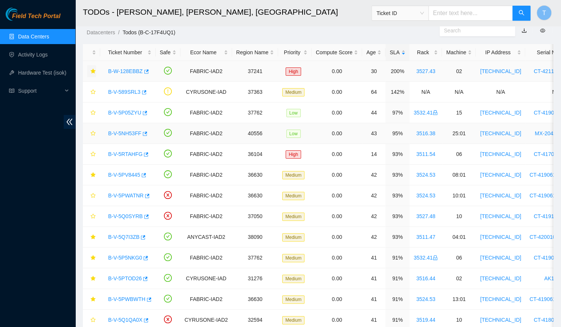
click at [118, 135] on link "B-V-5NH53FF" at bounding box center [124, 133] width 33 height 6
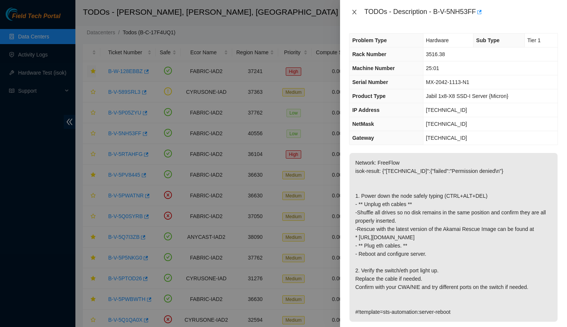
click at [355, 13] on icon "close" at bounding box center [354, 12] width 6 height 6
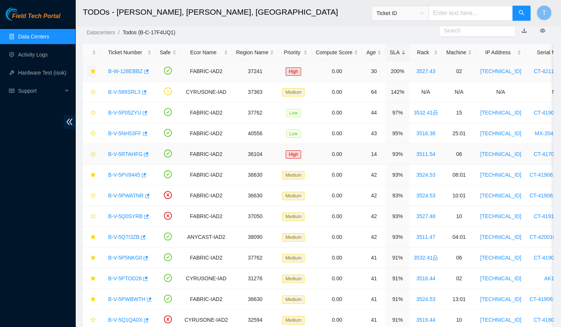
click at [118, 152] on link "B-V-5RTAHFG" at bounding box center [125, 154] width 34 height 6
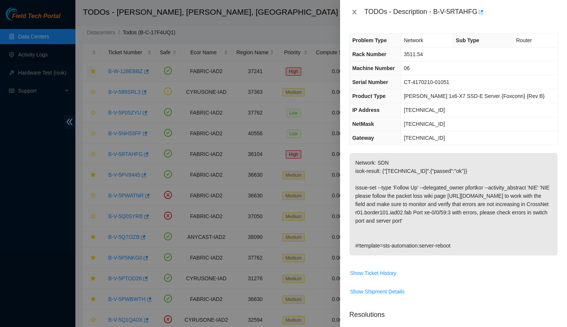
click at [357, 14] on button "Close" at bounding box center [354, 12] width 11 height 7
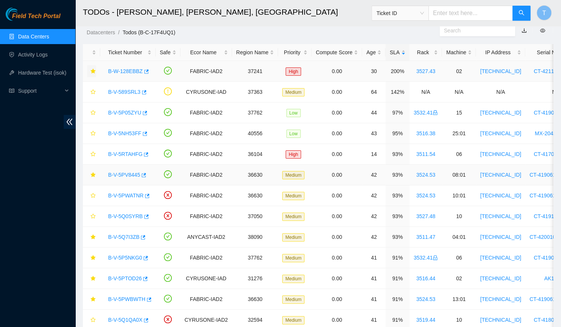
click at [110, 174] on link "B-V-5PV8445" at bounding box center [124, 175] width 32 height 6
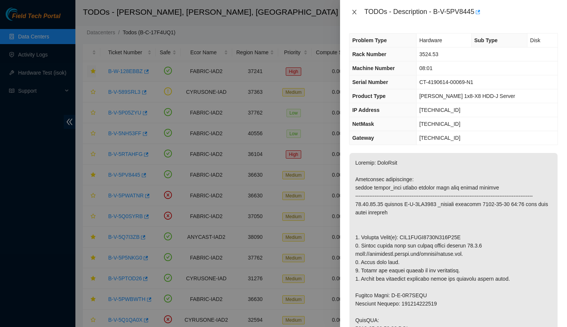
click at [351, 15] on button "Close" at bounding box center [354, 12] width 11 height 7
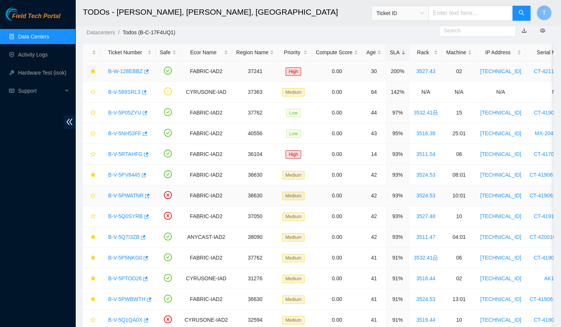
click at [119, 195] on link "B-V-5PWATNR" at bounding box center [125, 196] width 35 height 6
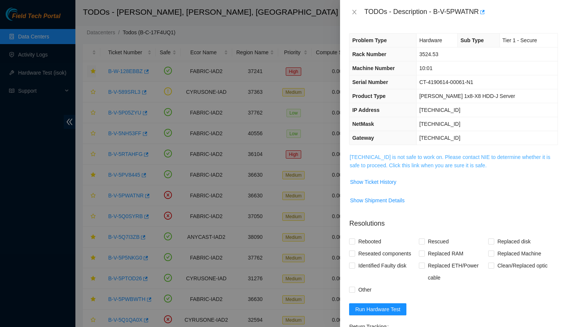
click at [443, 157] on link "23.36.67.23 is not safe to work on. Please contact NIE to determine whether it …" at bounding box center [449, 161] width 201 height 14
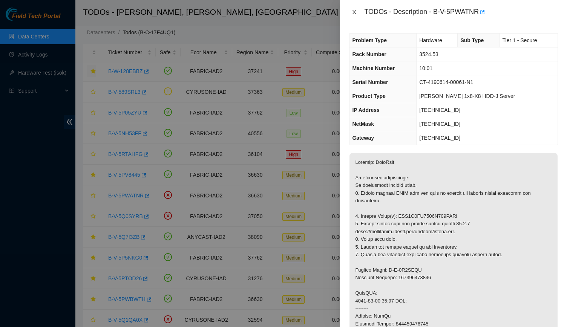
click at [354, 10] on icon "close" at bounding box center [354, 12] width 6 height 6
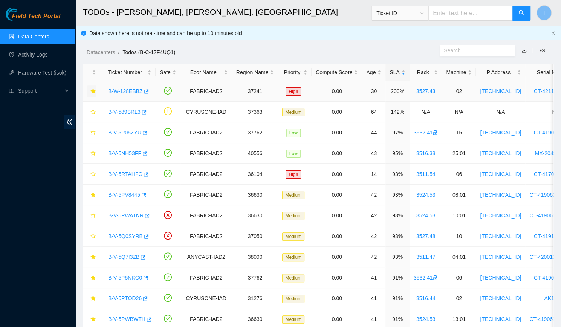
click at [31, 34] on link "Data Centers" at bounding box center [33, 37] width 31 height 6
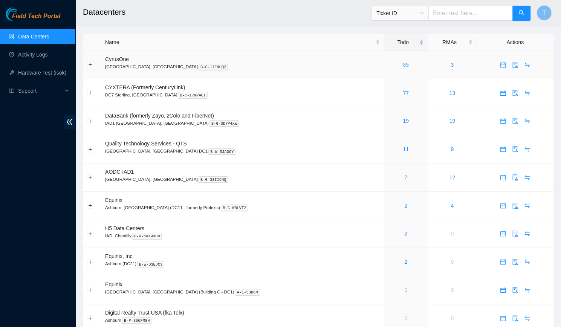
click at [403, 63] on link "85" at bounding box center [406, 65] width 6 height 6
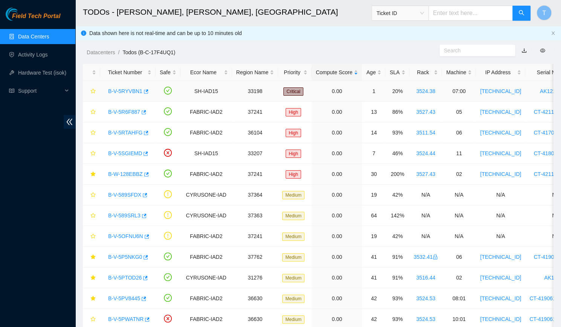
click at [123, 93] on link "B-V-5RYVBN1" at bounding box center [125, 91] width 34 height 6
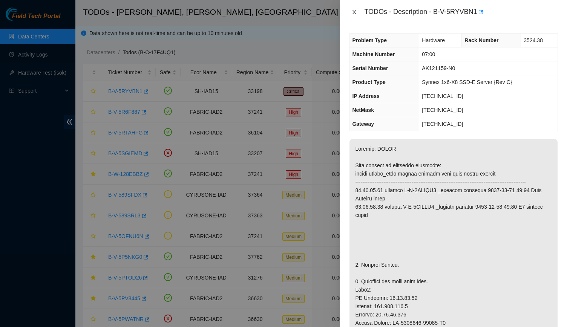
click at [353, 12] on icon "close" at bounding box center [354, 12] width 6 height 6
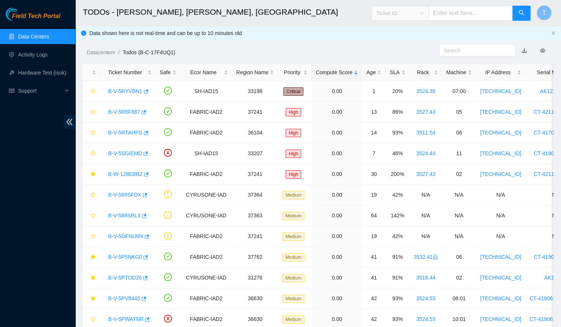
click at [419, 17] on span "Ticket ID" at bounding box center [401, 13] width 48 height 11
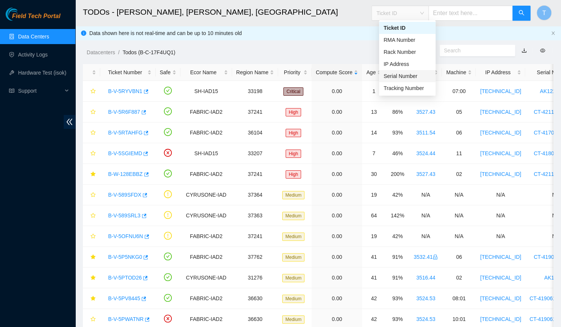
click at [412, 74] on div "Serial Number" at bounding box center [408, 76] width 48 height 8
click at [403, 78] on div "Serial Number" at bounding box center [408, 76] width 48 height 8
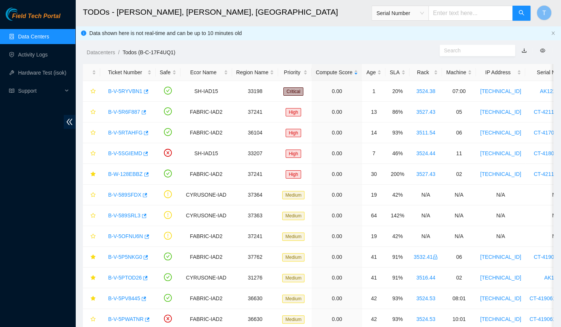
click at [469, 9] on input "text" at bounding box center [471, 13] width 84 height 15
type input "AK121159"
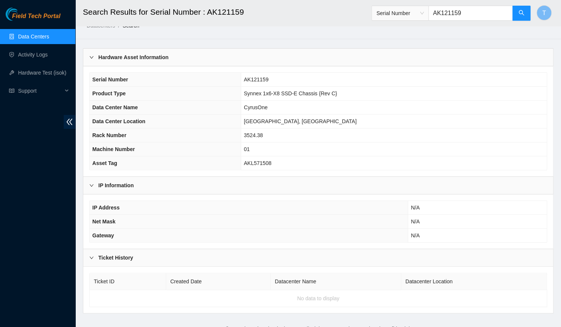
scroll to position [12, 0]
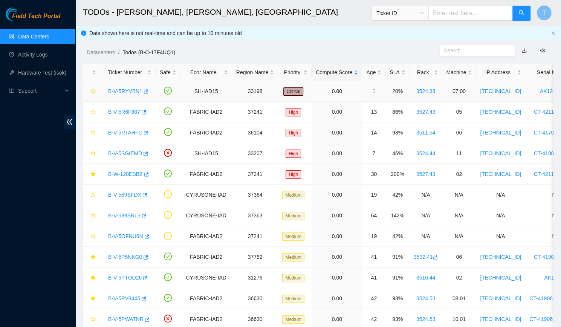
click at [127, 91] on link "B-V-5RYVBN1" at bounding box center [125, 91] width 34 height 6
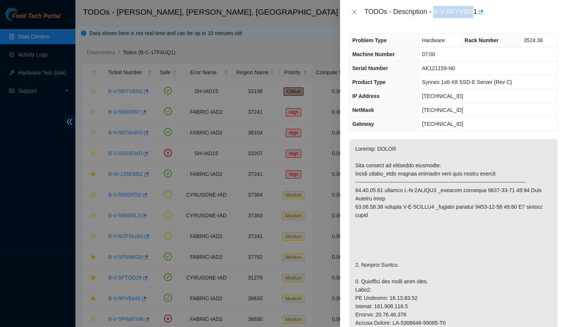
drag, startPoint x: 436, startPoint y: 12, endPoint x: 474, endPoint y: 14, distance: 38.1
click at [474, 14] on div "TODOs - Description - B-V-5RYVBN1" at bounding box center [461, 12] width 194 height 12
drag, startPoint x: 434, startPoint y: 13, endPoint x: 478, endPoint y: 23, distance: 45.6
click at [478, 23] on div "TODOs - Description - B-V-5RYVBN1" at bounding box center [453, 12] width 227 height 24
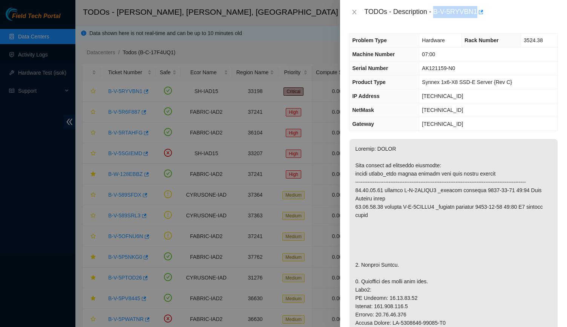
copy div "B-V-5RYVBN1"
drag, startPoint x: 423, startPoint y: 68, endPoint x: 446, endPoint y: 70, distance: 23.0
click at [446, 70] on span "AK121159-N0" at bounding box center [438, 68] width 33 height 6
copy span "AK121159"
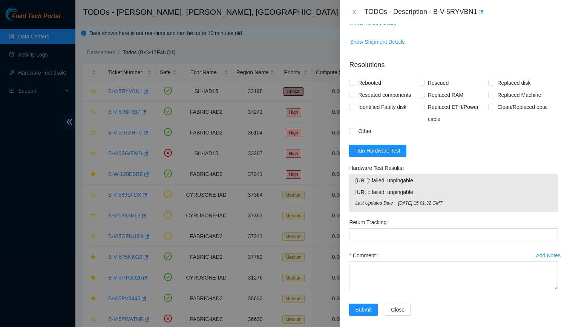
scroll to position [683, 0]
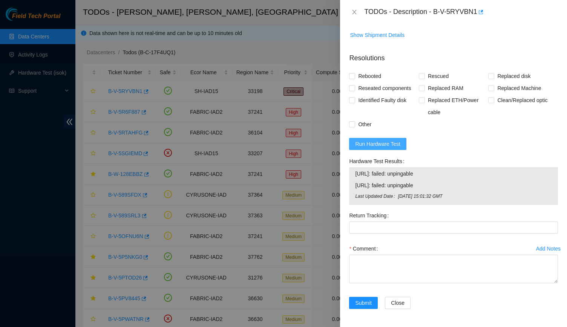
click at [380, 148] on span "Run Hardware Test" at bounding box center [377, 144] width 45 height 8
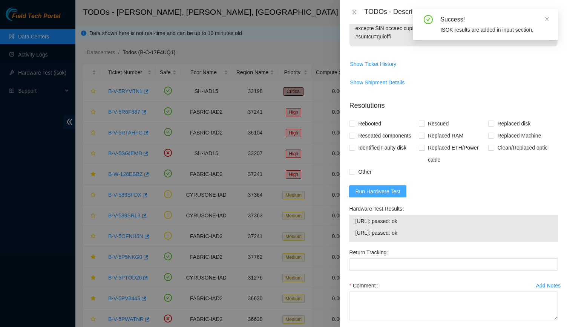
scroll to position [679, 0]
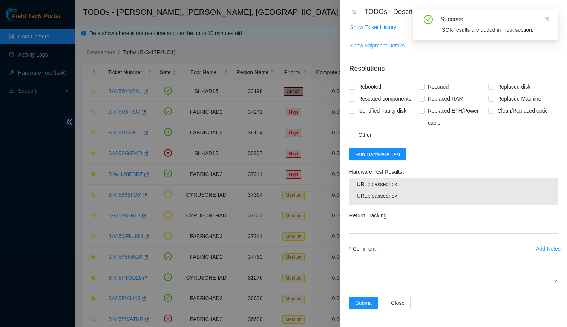
drag, startPoint x: 417, startPoint y: 203, endPoint x: 348, endPoint y: 184, distance: 71.2
click at [348, 184] on div "Hardware Test Results 23.34.89.28: passed: ok 23.34.89.29: passed: ok" at bounding box center [453, 188] width 215 height 44
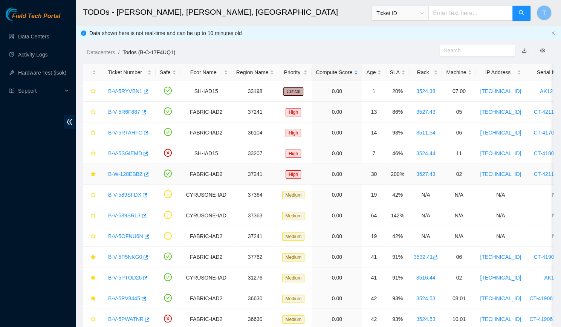
click at [117, 172] on link "B-W-128EBBZ" at bounding box center [125, 174] width 35 height 6
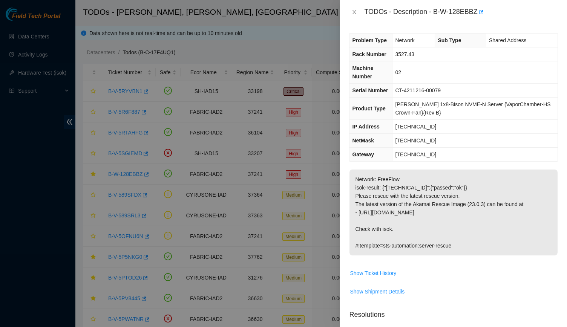
click at [351, 7] on div "TODOs - Description - B-W-128EBBZ" at bounding box center [453, 12] width 209 height 12
click at [351, 10] on icon "close" at bounding box center [354, 12] width 6 height 6
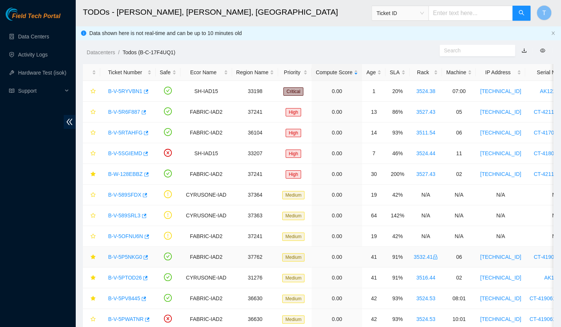
click at [123, 259] on div "B-V-5P5NKG0" at bounding box center [127, 257] width 47 height 12
click at [120, 254] on link "B-V-5P5NKG0" at bounding box center [125, 257] width 34 height 6
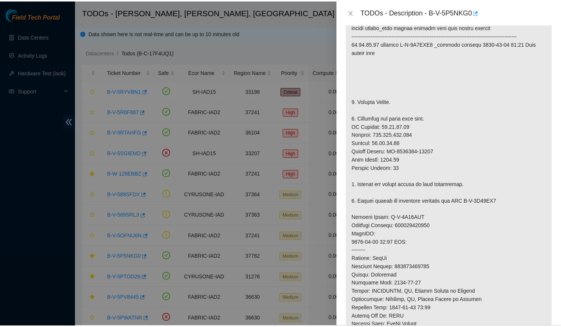
scroll to position [161, 0]
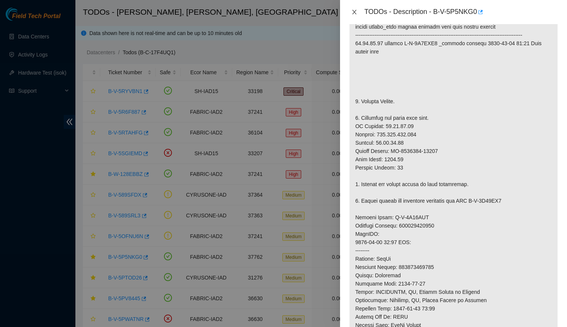
click at [355, 12] on icon "close" at bounding box center [354, 12] width 6 height 6
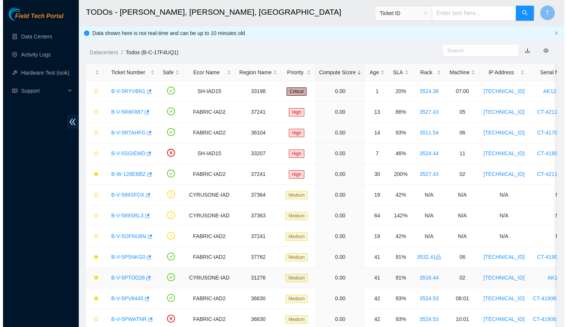
scroll to position [169, 0]
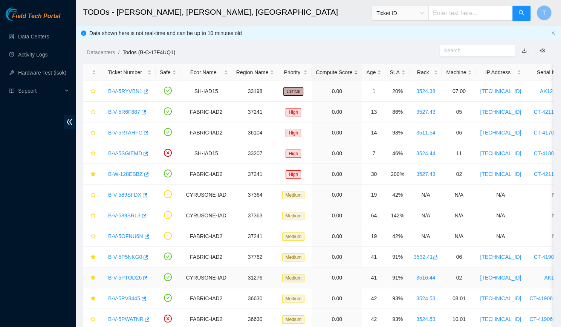
click at [121, 275] on link "B-V-5PTOD26" at bounding box center [125, 278] width 34 height 6
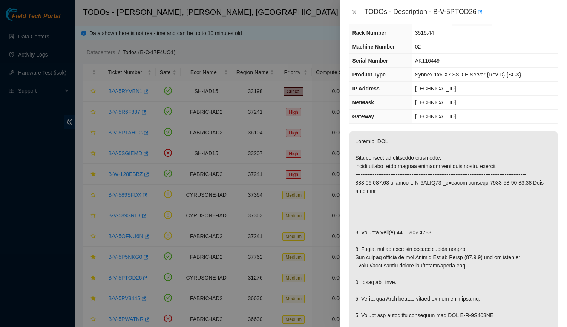
scroll to position [0, 0]
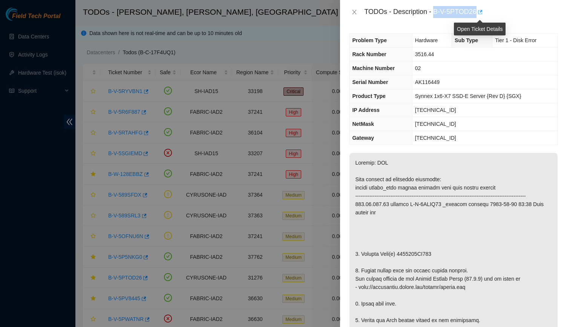
drag, startPoint x: 434, startPoint y: 12, endPoint x: 481, endPoint y: 8, distance: 47.3
click at [481, 8] on div "TODOs - Description - B-V-5PTOD26" at bounding box center [461, 12] width 194 height 12
copy div "B-V-5PTOD26"
drag, startPoint x: 436, startPoint y: 261, endPoint x: 398, endPoint y: 262, distance: 38.1
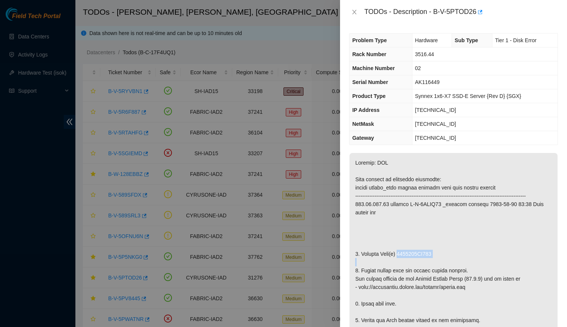
copy p "1721174EF609"
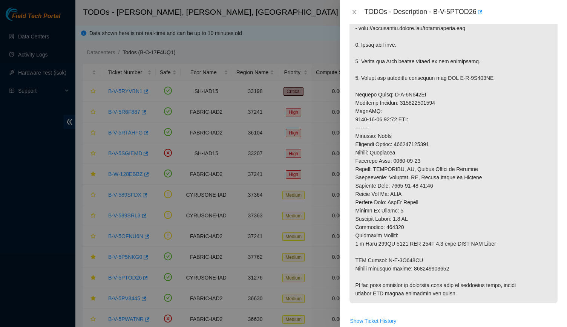
scroll to position [368, 0]
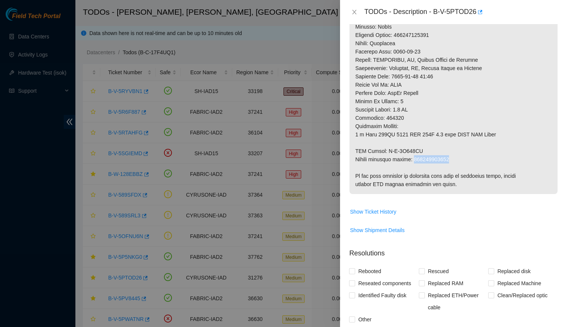
drag, startPoint x: 448, startPoint y: 165, endPoint x: 414, endPoint y: 164, distance: 33.9
copy p "463470028326"
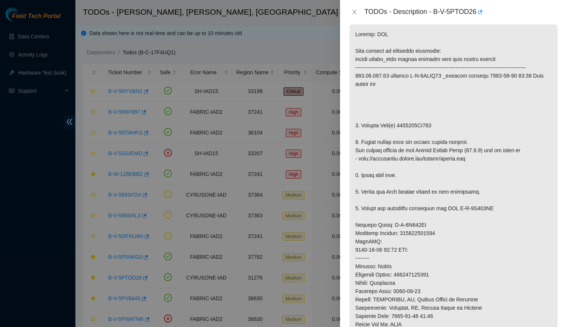
click at [430, 129] on p at bounding box center [453, 229] width 208 height 409
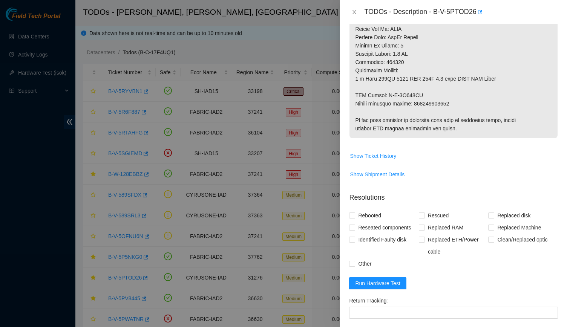
scroll to position [516, 0]
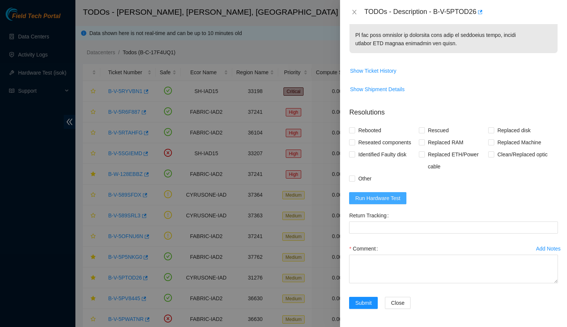
drag, startPoint x: 369, startPoint y: 207, endPoint x: 366, endPoint y: 199, distance: 7.9
click at [366, 199] on form "Resolutions Rebooted Rescued Replaced disk Reseated components Replaced RAM Rep…" at bounding box center [453, 209] width 209 height 217
click at [366, 199] on span "Run Hardware Test" at bounding box center [377, 198] width 45 height 8
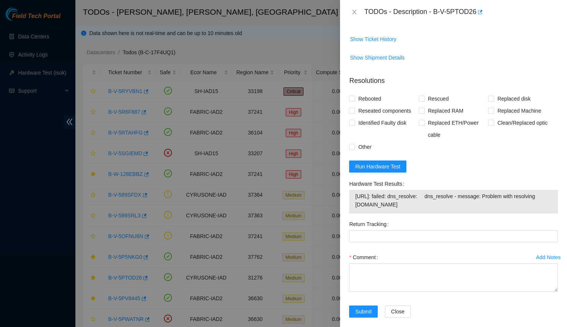
scroll to position [556, 0]
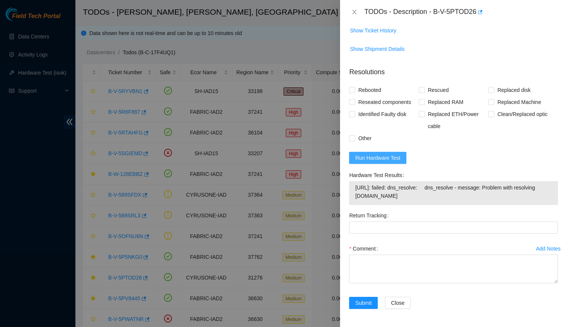
click at [369, 155] on span "Run Hardware Test" at bounding box center [377, 158] width 45 height 8
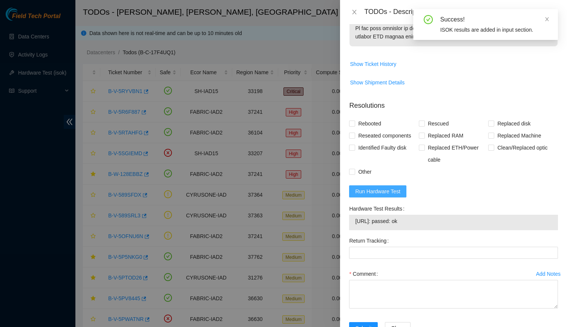
scroll to position [548, 0]
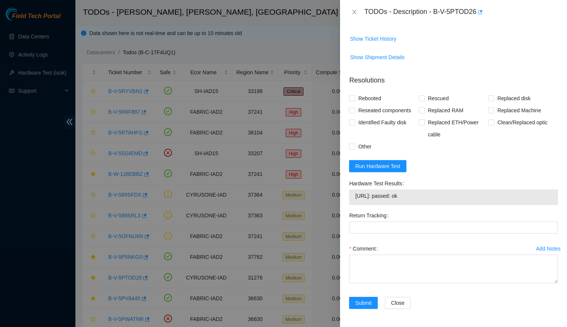
click at [534, 176] on form "Resolutions Rebooted Rescued Replaced disk Reseated components Replaced RAM Rep…" at bounding box center [453, 193] width 209 height 249
click at [456, 199] on span "184.25.157.54: passed: ok" at bounding box center [453, 196] width 197 height 8
drag, startPoint x: 354, startPoint y: 196, endPoint x: 465, endPoint y: 202, distance: 111.0
click at [465, 202] on div "184.25.157.54: passed: ok" at bounding box center [453, 197] width 209 height 15
copy tbody "184.25.157.54: passed: ok"
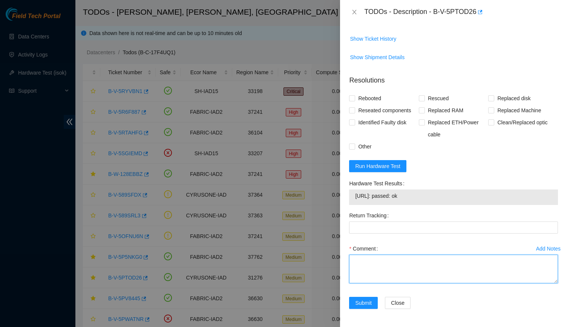
click at [379, 264] on textarea "Comment" at bounding box center [453, 269] width 209 height 29
paste textarea "-Verified rack and machine SN -Identified faulty disk -Replaced old disk with n…"
drag, startPoint x: 452, startPoint y: 276, endPoint x: 413, endPoint y: 274, distance: 38.5
click at [413, 274] on textarea "-Verified rack and machine SN -Identified faulty disk -Replaced old disk with n…" at bounding box center [453, 269] width 209 height 29
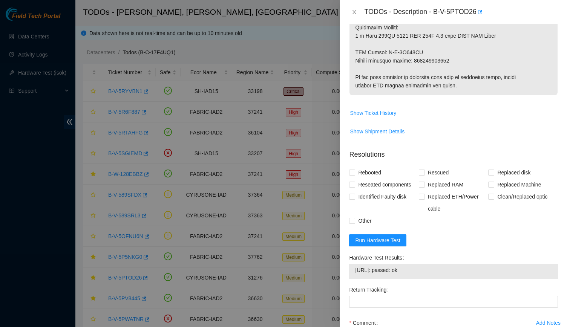
scroll to position [548, 0]
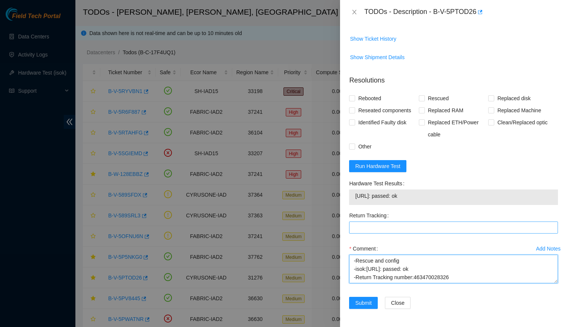
type textarea "-Verified rack and machine SN -Identified faulty disk -Replaced old disk with n…"
click at [466, 231] on Tracking "Return Tracking" at bounding box center [453, 228] width 209 height 12
paste Tracking "463470028326"
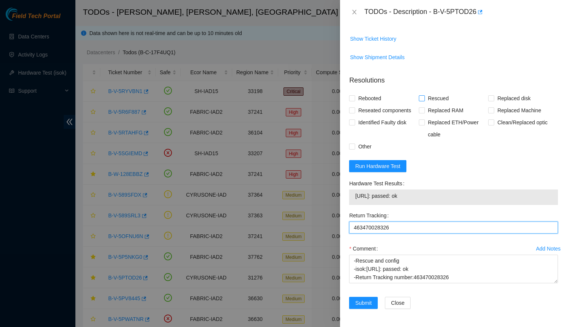
type Tracking "463470028326"
click at [434, 101] on span "Rescued" at bounding box center [438, 98] width 27 height 12
click at [424, 101] on input "Rescued" at bounding box center [421, 97] width 5 height 5
checkbox input "true"
click at [385, 100] on div "Rebooted" at bounding box center [384, 98] width 70 height 12
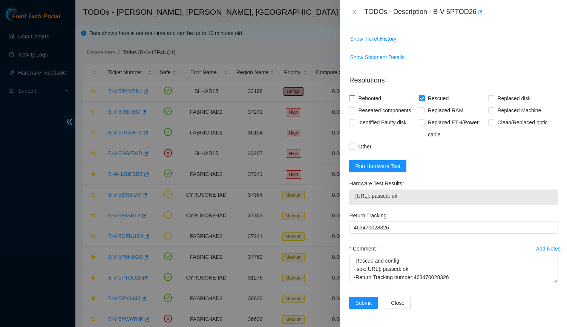
click at [376, 97] on span "Rebooted" at bounding box center [369, 98] width 29 height 12
click at [354, 97] on input "Rebooted" at bounding box center [351, 97] width 5 height 5
checkbox input "true"
click at [516, 99] on span "Replaced disk" at bounding box center [513, 98] width 39 height 12
click at [494, 99] on input "Replaced disk" at bounding box center [490, 97] width 5 height 5
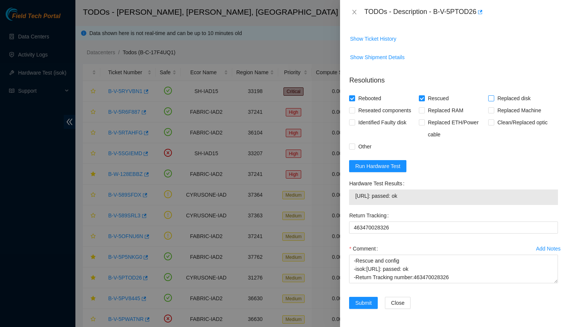
checkbox input "true"
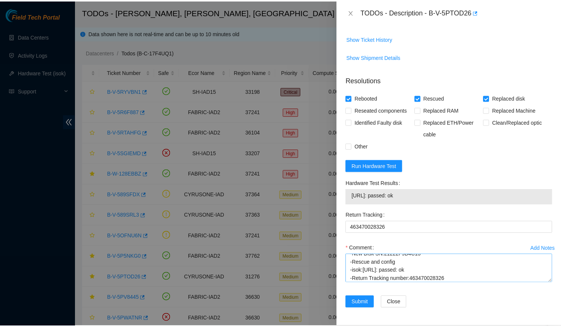
scroll to position [50, 0]
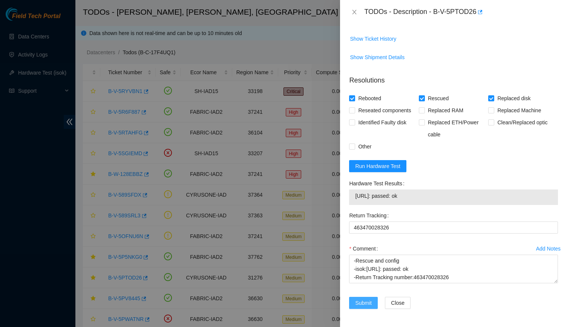
click at [369, 301] on span "Submit" at bounding box center [363, 303] width 17 height 8
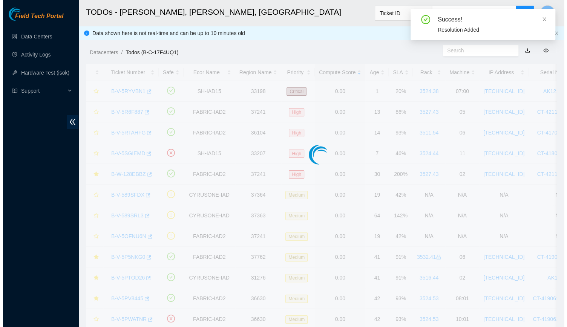
scroll to position [169, 0]
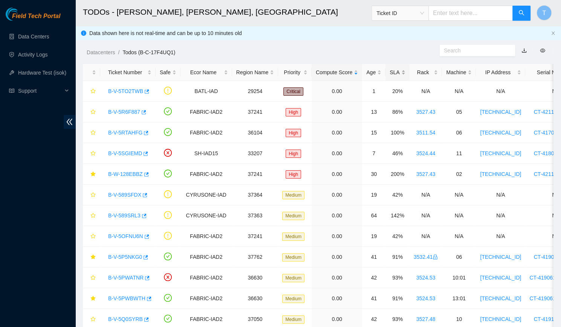
click at [390, 71] on div "SLA" at bounding box center [397, 72] width 15 height 8
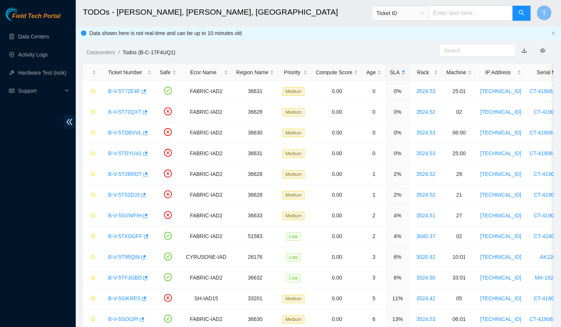
click at [394, 72] on div "SLA" at bounding box center [397, 72] width 15 height 8
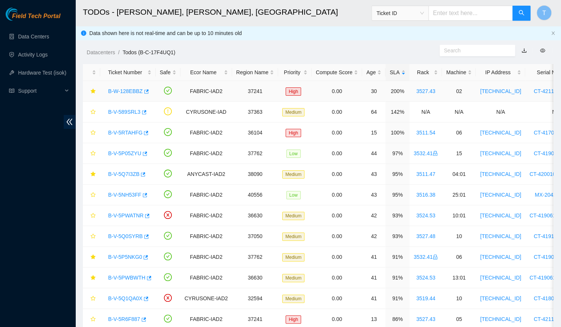
click at [133, 92] on link "B-W-128EBBZ" at bounding box center [125, 91] width 35 height 6
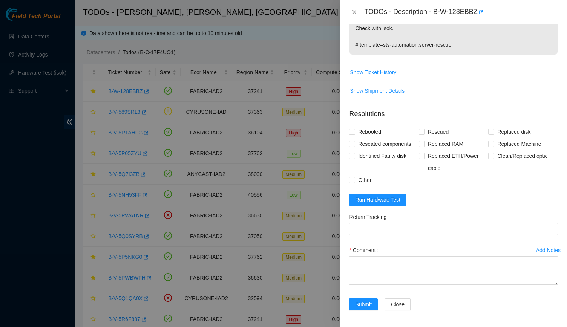
scroll to position [0, 0]
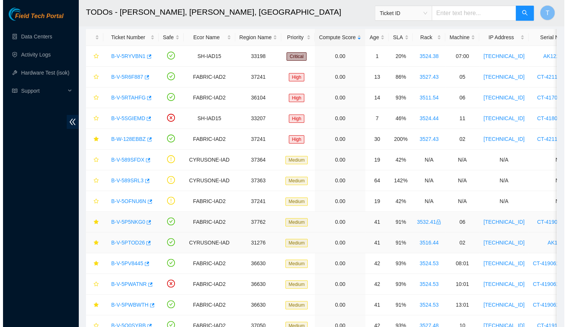
scroll to position [35, 0]
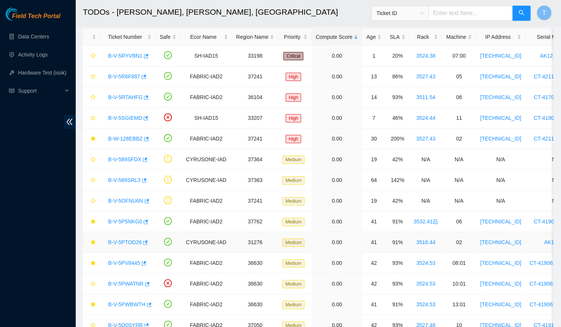
click at [130, 240] on link "B-V-5PTOD26" at bounding box center [125, 242] width 34 height 6
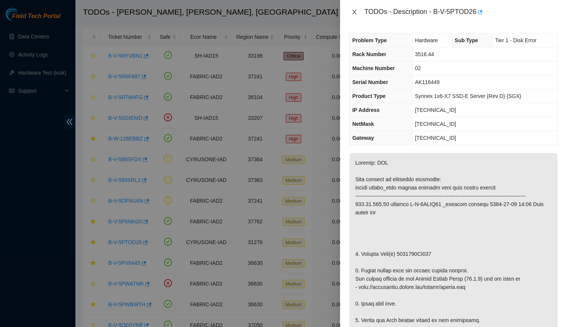
click at [354, 15] on icon "close" at bounding box center [354, 12] width 6 height 6
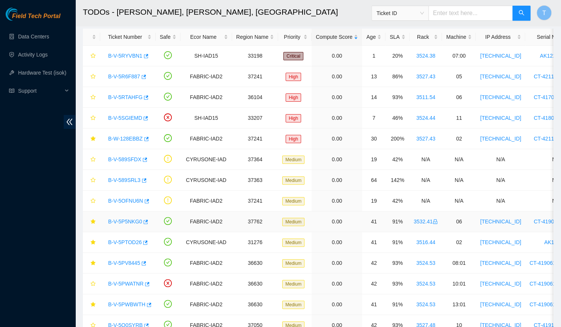
click at [119, 221] on link "B-V-5P5NKG0" at bounding box center [125, 222] width 34 height 6
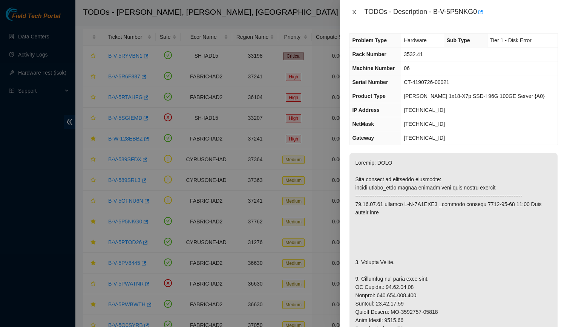
click at [350, 11] on button "Close" at bounding box center [354, 12] width 11 height 7
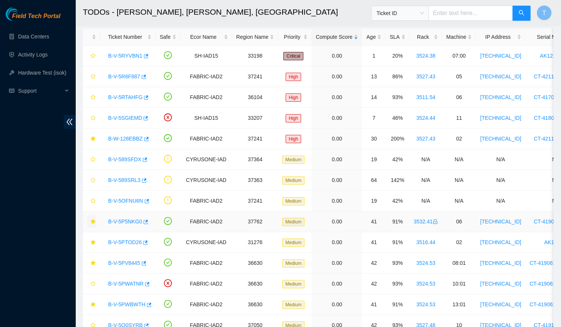
click at [94, 221] on icon "star" at bounding box center [92, 221] width 5 height 5
click at [125, 260] on link "B-V-5PV8445" at bounding box center [124, 263] width 32 height 6
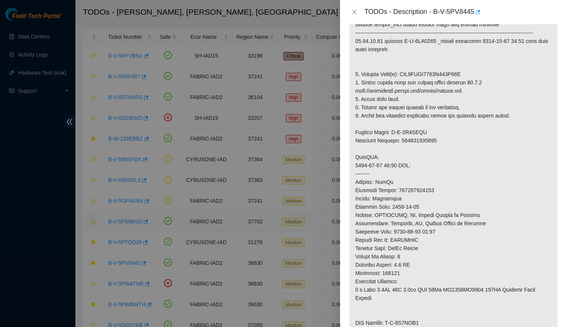
scroll to position [158, 0]
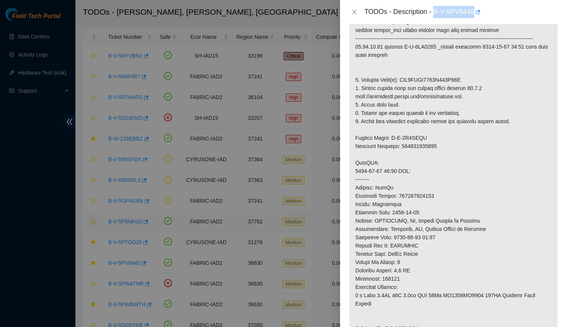
drag, startPoint x: 434, startPoint y: 11, endPoint x: 474, endPoint y: 17, distance: 40.5
click at [474, 17] on div "TODOs - Description - B-V-5PV8445" at bounding box center [461, 12] width 194 height 12
copy div "B-V-5PV8445"
drag, startPoint x: 469, startPoint y: 86, endPoint x: 402, endPoint y: 90, distance: 67.2
click at [402, 90] on p at bounding box center [453, 187] width 208 height 385
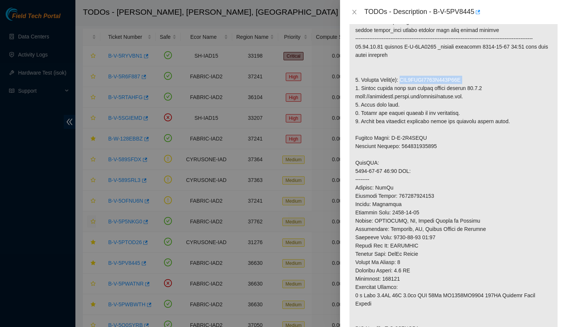
copy p "WFK1CLWL0000E901M15U"
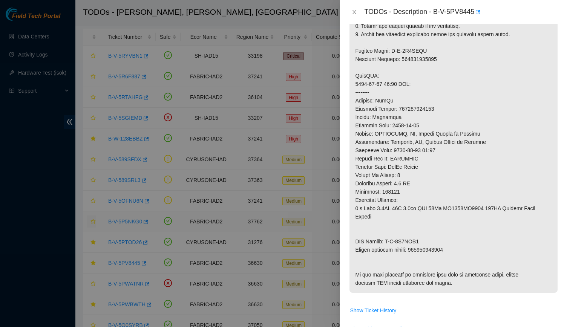
scroll to position [245, 0]
click at [439, 251] on p at bounding box center [453, 100] width 208 height 385
copy p "463470027742"
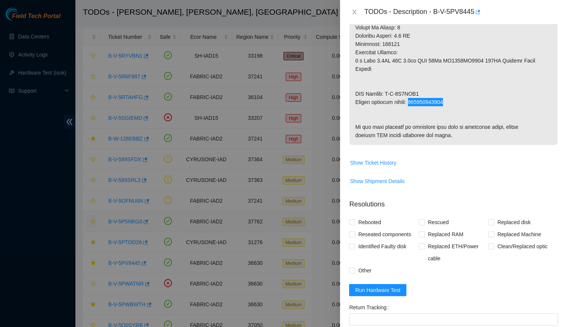
scroll to position [501, 0]
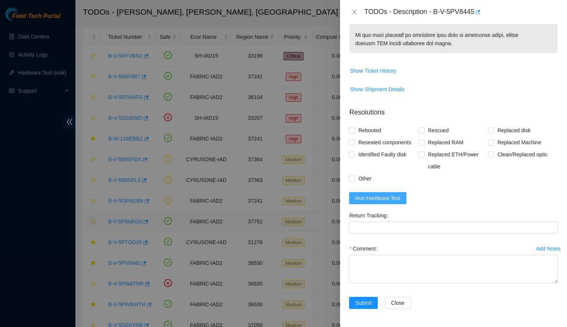
click at [389, 202] on span "Run Hardware Test" at bounding box center [377, 198] width 45 height 8
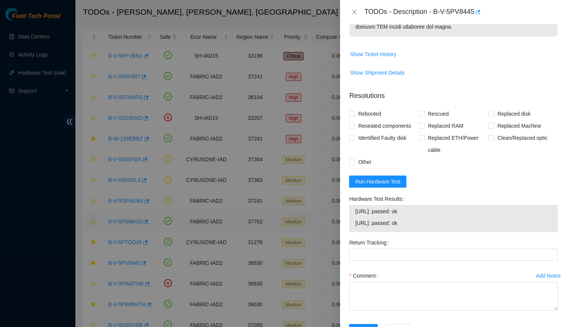
drag, startPoint x: 418, startPoint y: 259, endPoint x: 357, endPoint y: 244, distance: 62.3
click at [357, 230] on tbody "23.36.67.18: passed: ok 23.36.67.19: passed: ok" at bounding box center [454, 218] width 198 height 23
click at [412, 227] on span "23.36.67.19: passed: ok" at bounding box center [453, 223] width 197 height 8
drag, startPoint x: 412, startPoint y: 253, endPoint x: 357, endPoint y: 239, distance: 56.1
click at [357, 230] on tbody "23.36.67.18: passed: ok 23.36.67.19: passed: ok" at bounding box center [454, 218] width 198 height 23
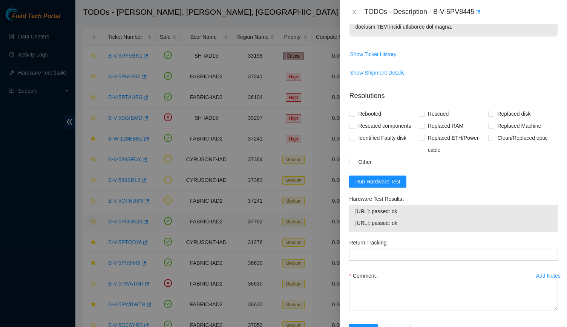
copy tbody "23.36.67.18: passed: ok 23.36.67.19: passed: ok"
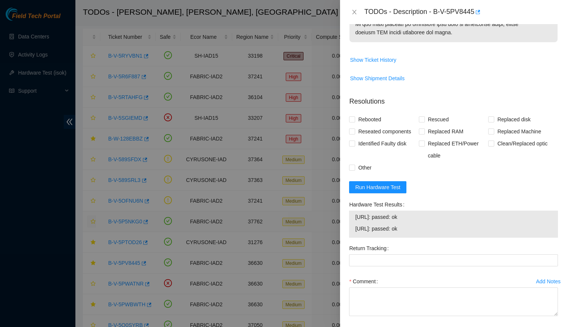
scroll to position [560, 0]
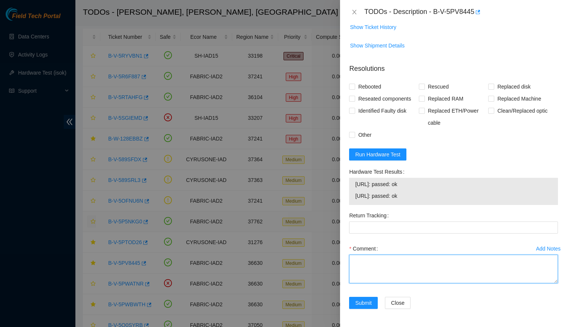
click at [480, 258] on textarea "Comment" at bounding box center [453, 269] width 209 height 29
paste textarea "-Verified rack and machine SN -Identified faulty disk -Replaced old disk with n…"
type textarea "-Verified rack and machine SN -Identified faulty disk -Replaced old disk with n…"
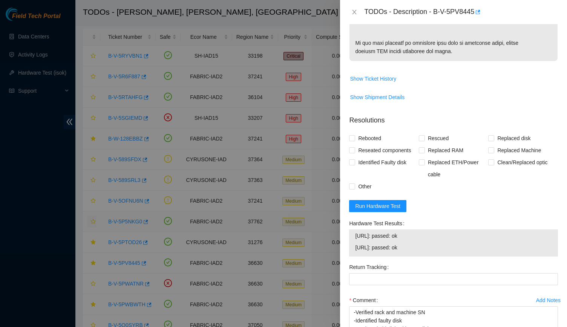
scroll to position [366, 0]
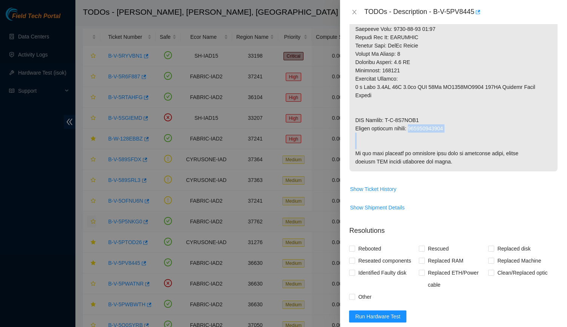
drag, startPoint x: 453, startPoint y: 132, endPoint x: 413, endPoint y: 130, distance: 40.0
copy p "463470027742"
click at [480, 195] on span "Show Ticket History" at bounding box center [453, 189] width 208 height 12
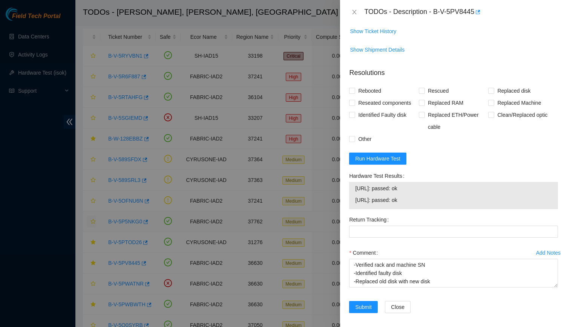
scroll to position [524, 0]
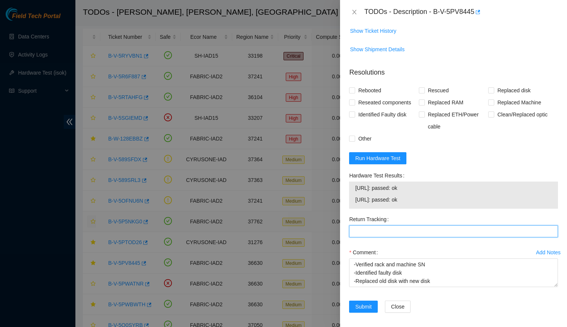
click at [449, 238] on Tracking "Return Tracking" at bounding box center [453, 231] width 209 height 12
paste Tracking "463470027742"
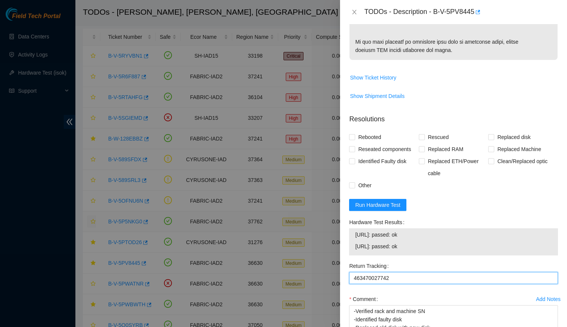
scroll to position [560, 0]
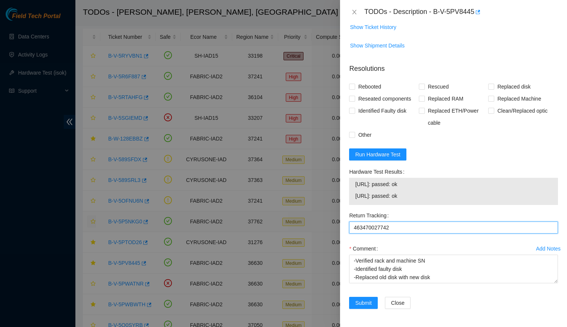
type Tracking "463470027742"
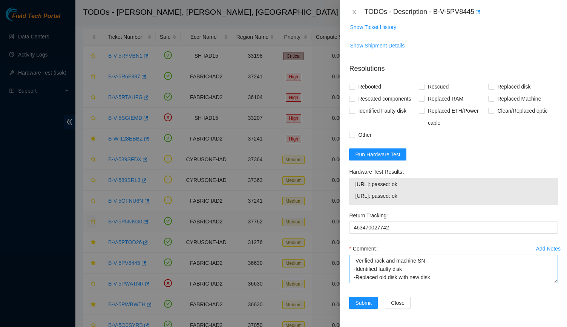
scroll to position [553, 0]
click at [534, 307] on div "Submit Close" at bounding box center [453, 307] width 215 height 21
click at [370, 92] on span "Rebooted" at bounding box center [369, 87] width 29 height 12
click at [354, 89] on input "Rebooted" at bounding box center [351, 86] width 5 height 5
checkbox input "true"
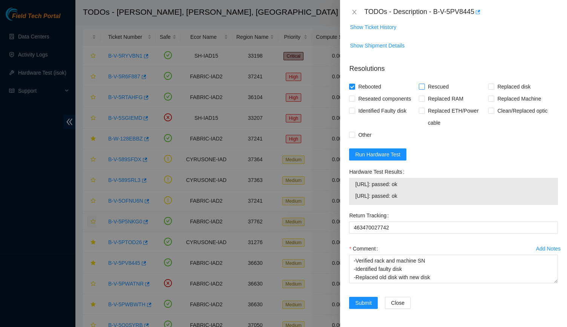
click at [448, 93] on span "Rescued" at bounding box center [438, 87] width 27 height 12
click at [424, 89] on input "Rescued" at bounding box center [421, 86] width 5 height 5
checkbox input "true"
click at [494, 93] on span "Replaced disk" at bounding box center [513, 87] width 39 height 12
click at [492, 89] on input "Replaced disk" at bounding box center [490, 86] width 5 height 5
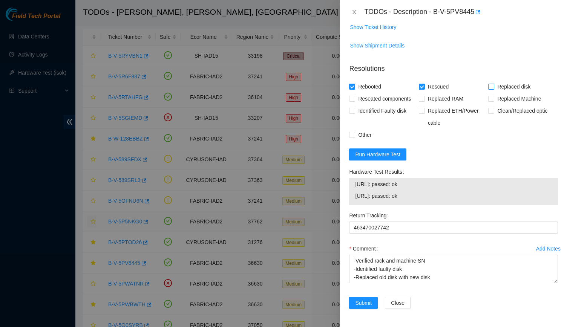
checkbox input "true"
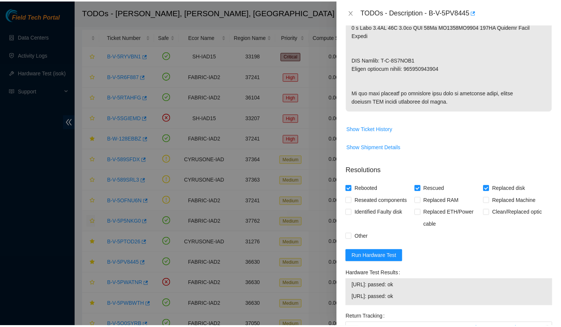
scroll to position [560, 0]
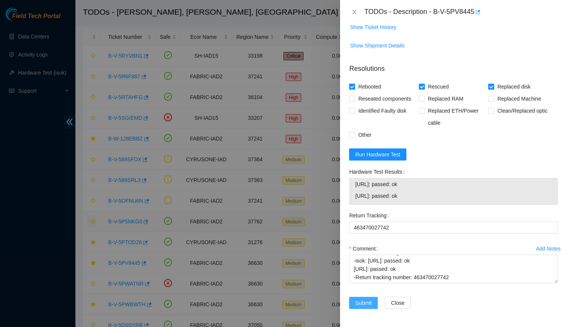
click at [364, 300] on span "Submit" at bounding box center [363, 303] width 17 height 8
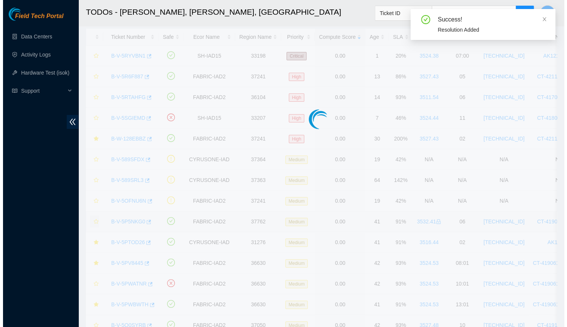
scroll to position [164, 0]
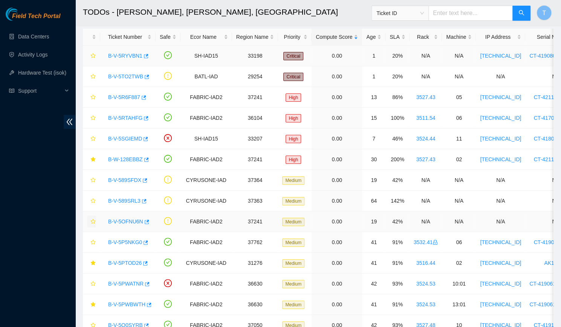
click at [121, 56] on link "B-V-5RYVBN1" at bounding box center [125, 56] width 34 height 6
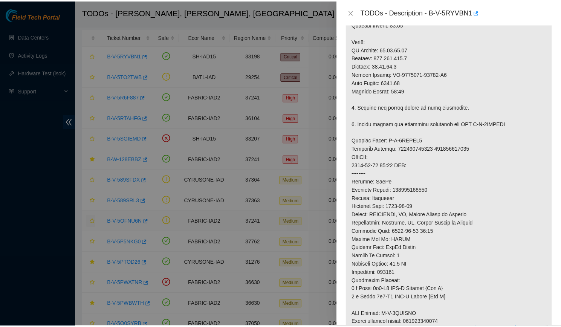
scroll to position [310, 0]
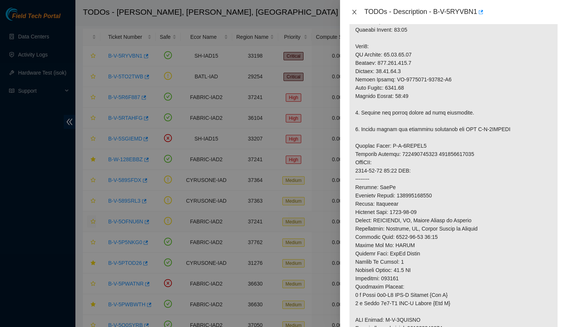
click at [355, 14] on icon "close" at bounding box center [354, 12] width 6 height 6
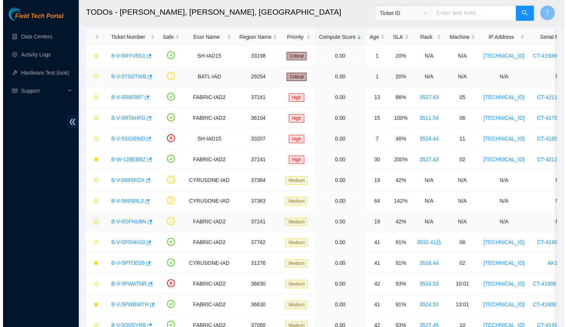
scroll to position [169, 0]
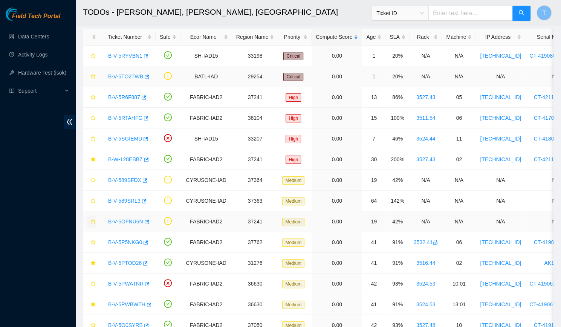
click at [112, 77] on link "B-V-5TO2TWB" at bounding box center [125, 77] width 35 height 6
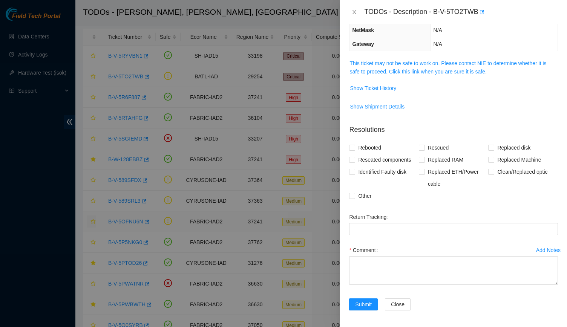
scroll to position [0, 0]
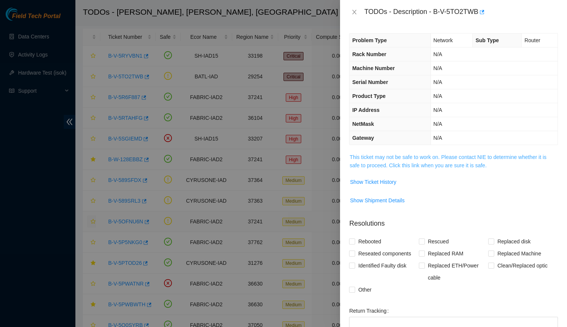
click at [403, 166] on link "This ticket may not be safe to work on. Please contact NIE to determine whether…" at bounding box center [447, 161] width 197 height 14
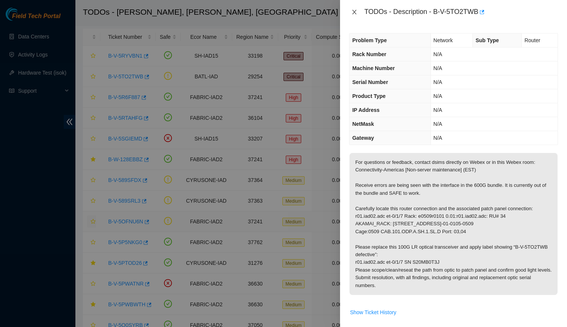
click at [349, 14] on button "Close" at bounding box center [354, 12] width 11 height 7
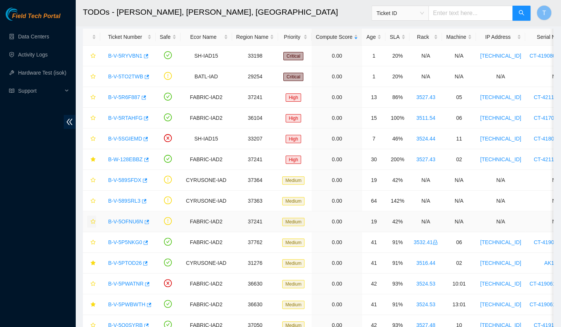
click at [561, 14] on div "TODOs - Description - undefined Problem Type N/A Rack Number N/A Machine Number…" at bounding box center [561, 163] width 0 height 327
click at [122, 56] on link "B-V-5RYVBN1" at bounding box center [125, 56] width 34 height 6
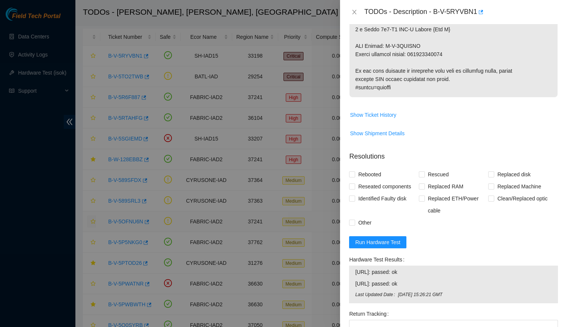
scroll to position [575, 0]
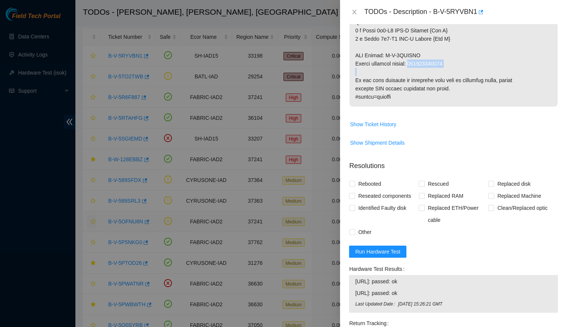
drag, startPoint x: 455, startPoint y: 69, endPoint x: 412, endPoint y: 73, distance: 42.5
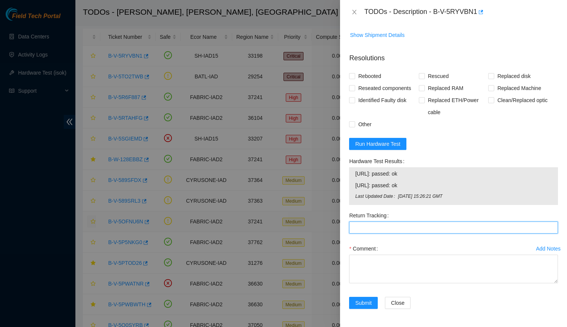
click at [400, 231] on Tracking "Return Tracking" at bounding box center [453, 228] width 209 height 12
paste Tracking "417328421511"
type Tracking "417328421511"
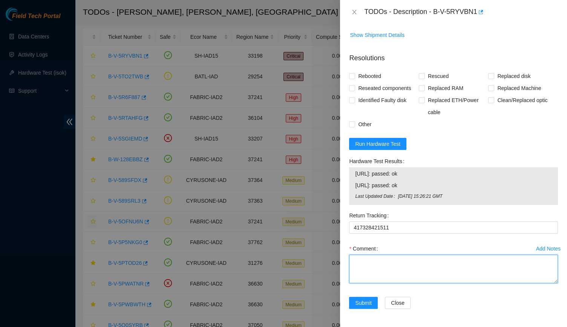
click at [405, 262] on textarea "Comment" at bounding box center [453, 269] width 209 height 29
paste textarea "-Verified Rack and machine SN -Unracked old Machine -Racked new machine -Old Ma…"
type textarea "-Verified Rack and machine SN -Unracked old Machine -Racked new machine -Old Ma…"
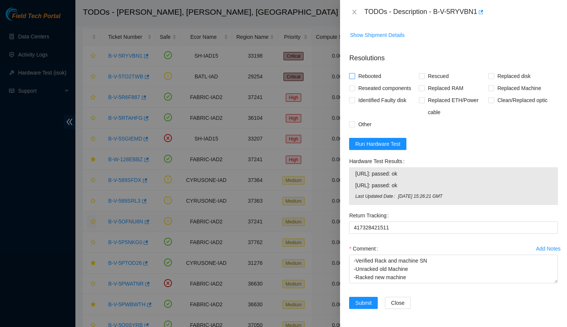
click at [368, 77] on span "Rebooted" at bounding box center [369, 76] width 29 height 12
click at [354, 77] on input "Rebooted" at bounding box center [351, 75] width 5 height 5
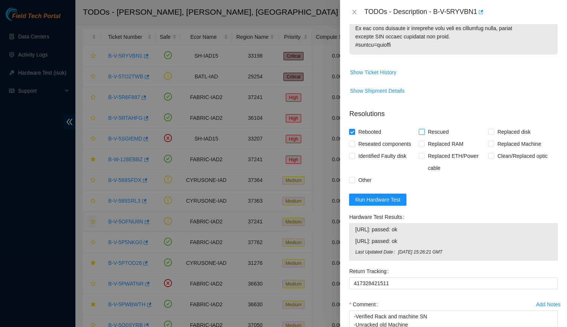
scroll to position [629, 0]
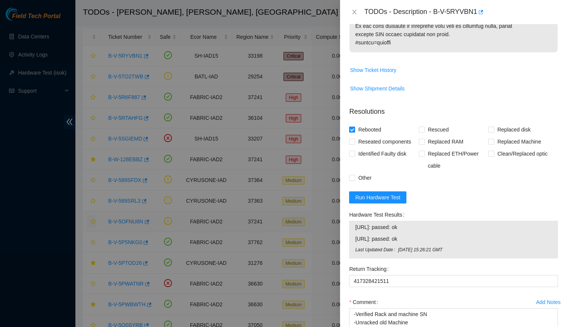
click at [376, 136] on span "Rebooted" at bounding box center [369, 130] width 29 height 12
click at [354, 132] on input "Rebooted" at bounding box center [351, 129] width 5 height 5
checkbox input "false"
click at [521, 148] on span "Replaced Machine" at bounding box center [519, 142] width 50 height 12
click at [494, 144] on input "Replaced Machine" at bounding box center [490, 141] width 5 height 5
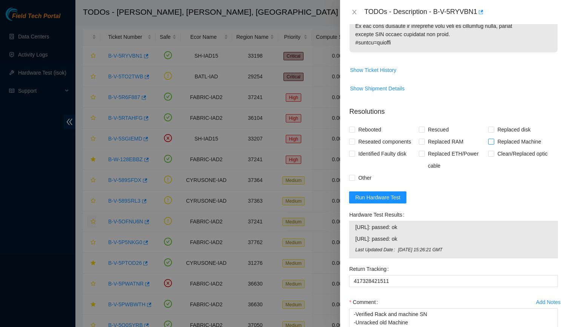
checkbox input "true"
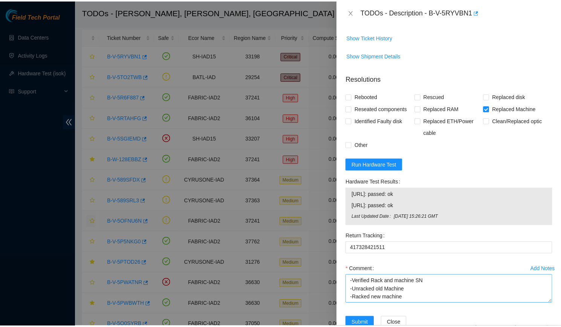
scroll to position [689, 0]
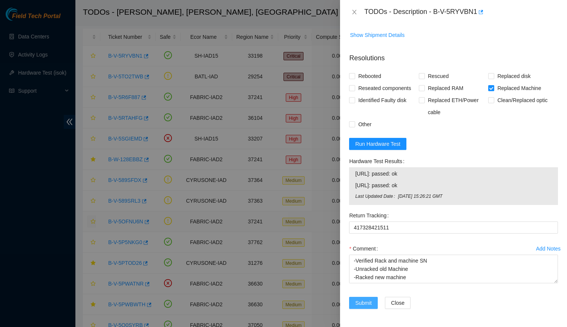
click at [369, 300] on span "Submit" at bounding box center [363, 303] width 17 height 8
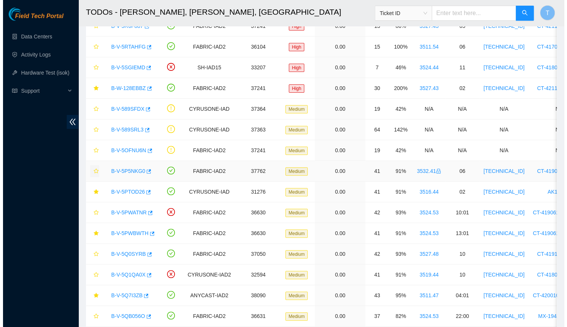
scroll to position [86, 0]
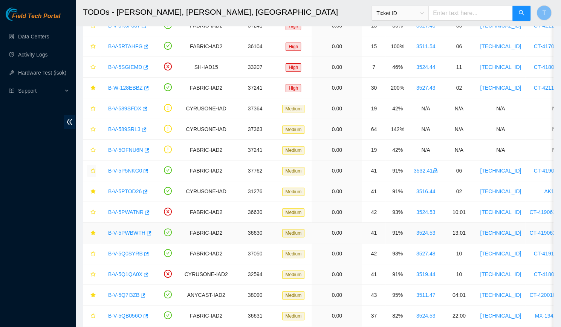
click at [126, 236] on div "B-V-5PWBWTH" at bounding box center [127, 233] width 47 height 12
click at [124, 231] on link "B-V-5PWBWTH" at bounding box center [126, 233] width 37 height 6
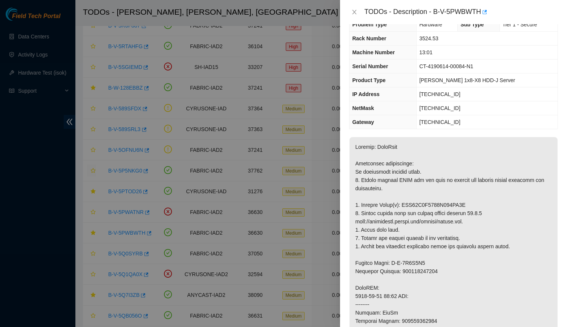
scroll to position [101, 0]
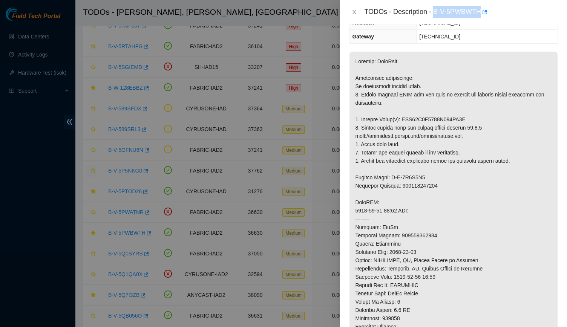
drag, startPoint x: 433, startPoint y: 14, endPoint x: 480, endPoint y: 17, distance: 47.2
click at [480, 17] on div "TODOs - Description - B-V-5PWBWTH" at bounding box center [461, 12] width 194 height 12
copy div "B-V-5PWBWTH"
click at [538, 34] on td "23.36.67.1" at bounding box center [487, 37] width 141 height 14
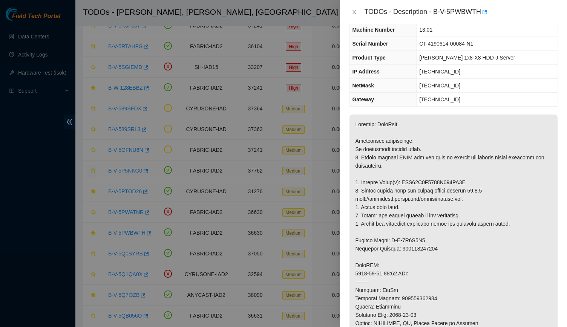
scroll to position [38, 0]
drag, startPoint x: 475, startPoint y: 184, endPoint x: 401, endPoint y: 181, distance: 73.9
click at [401, 181] on p at bounding box center [453, 299] width 208 height 368
copy p "WFK16P0B0000E849GT7T"
click at [520, 298] on p at bounding box center [453, 299] width 208 height 368
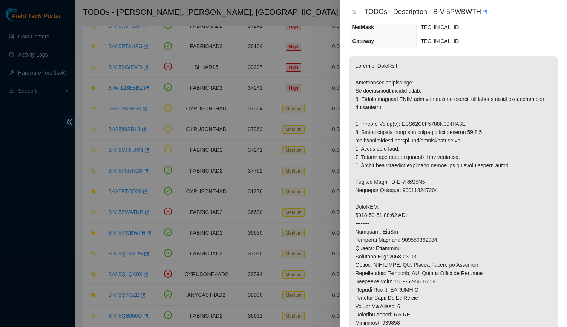
scroll to position [97, 0]
click at [350, 117] on p at bounding box center [453, 240] width 208 height 368
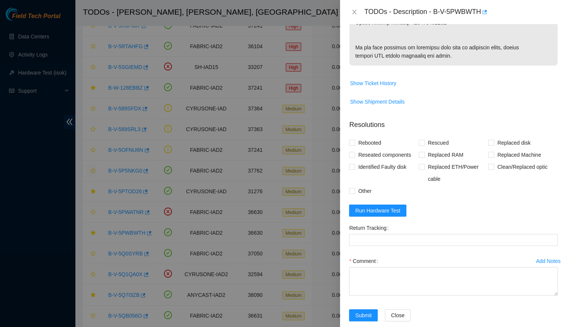
scroll to position [491, 0]
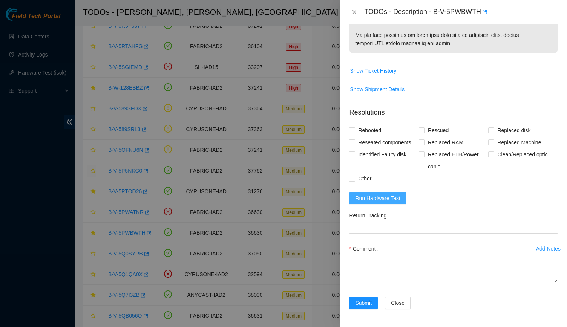
click at [368, 193] on button "Run Hardware Test" at bounding box center [377, 198] width 57 height 12
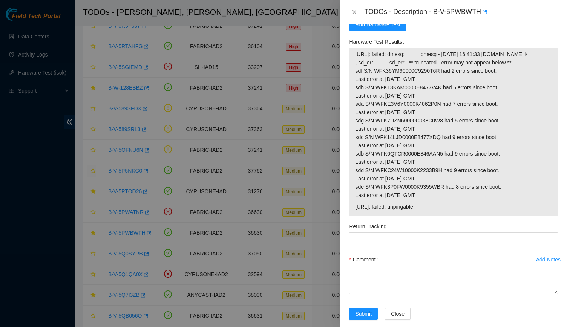
scroll to position [642, 0]
click at [366, 30] on button "Run Hardware Test" at bounding box center [377, 24] width 57 height 12
click at [391, 28] on span "Run Hardware Test" at bounding box center [377, 24] width 45 height 8
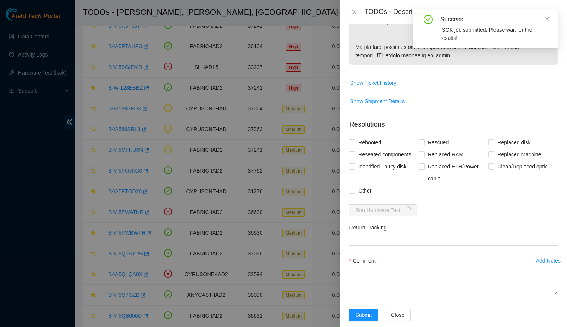
scroll to position [491, 0]
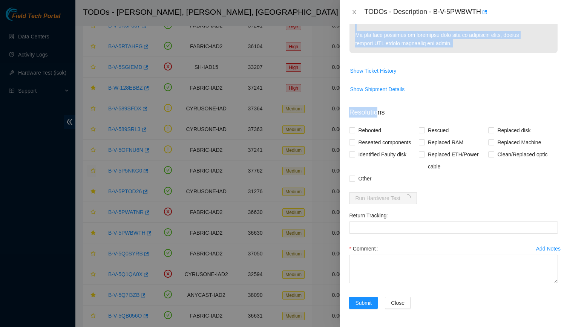
drag, startPoint x: 396, startPoint y: 101, endPoint x: 375, endPoint y: 106, distance: 20.9
click at [375, 106] on div "Problem Type Hardware Sub Type Tier 1 - Secure Rack Number 3524.53 Machine Numb…" at bounding box center [453, 175] width 227 height 303
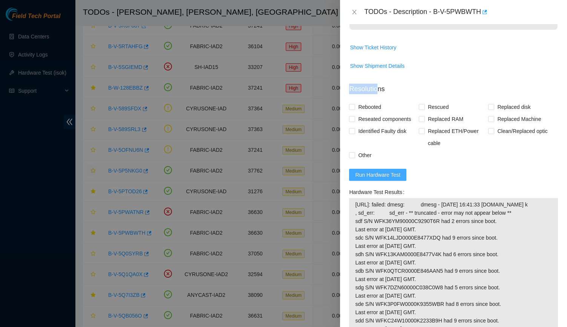
click at [388, 181] on button "Run Hardware Test" at bounding box center [377, 175] width 57 height 12
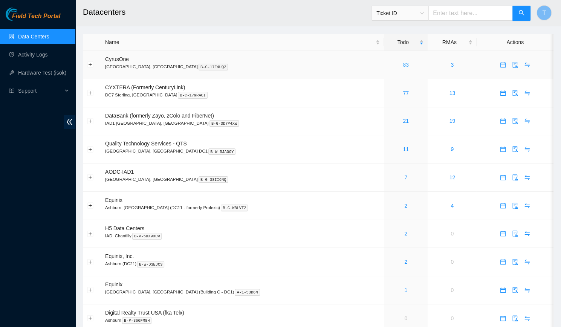
click at [403, 66] on link "83" at bounding box center [406, 65] width 6 height 6
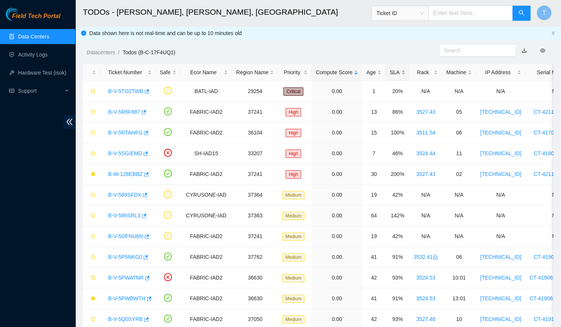
click at [393, 71] on div "SLA" at bounding box center [397, 72] width 15 height 8
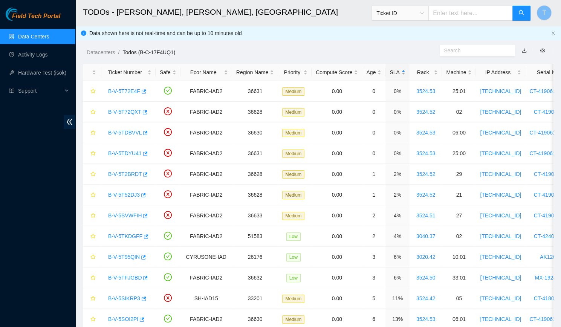
click at [393, 71] on div "SLA" at bounding box center [397, 72] width 15 height 8
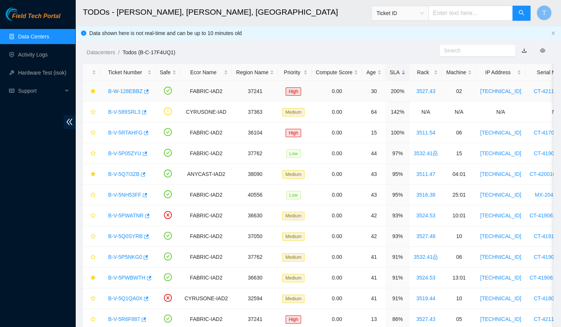
click at [130, 90] on link "B-W-128EBBZ" at bounding box center [125, 91] width 35 height 6
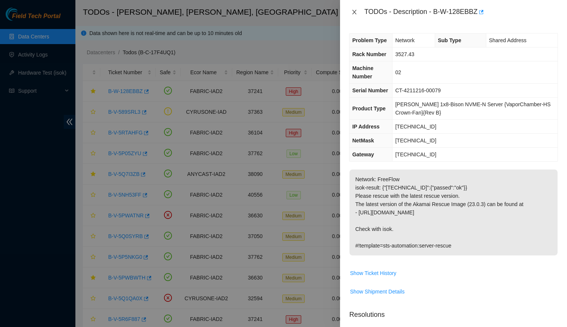
click at [355, 14] on icon "close" at bounding box center [354, 12] width 6 height 6
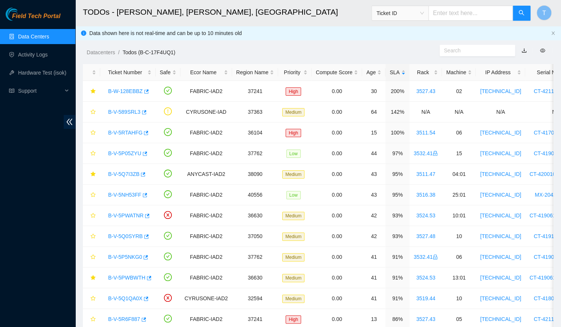
drag, startPoint x: 461, startPoint y: 12, endPoint x: 413, endPoint y: 17, distance: 47.8
click at [413, 17] on span "Ticket ID" at bounding box center [451, 13] width 159 height 15
paste input "B-W-127BIX9"
type input "B-W-127BIX9"
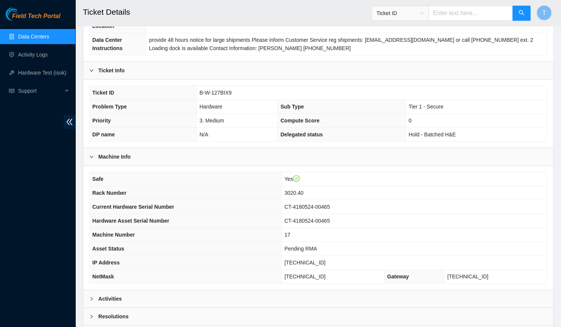
scroll to position [147, 0]
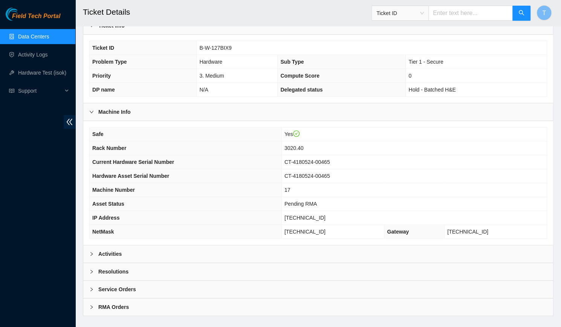
click at [276, 245] on div "Activities" at bounding box center [318, 253] width 470 height 17
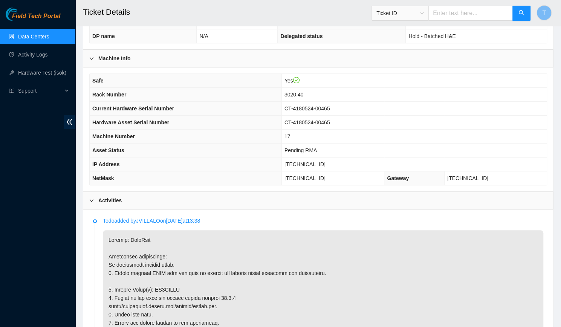
scroll to position [201, 0]
click at [444, 157] on td "[TECHNICAL_ID]" at bounding box center [414, 164] width 265 height 14
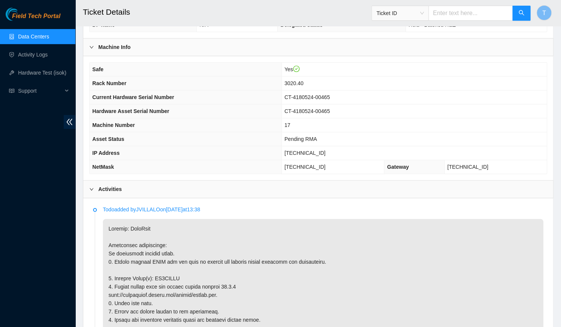
scroll to position [212, 0]
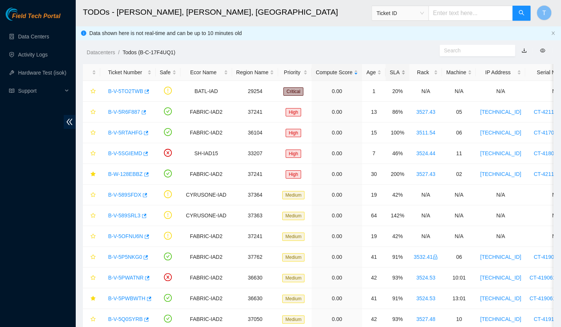
click at [390, 68] on div "SLA" at bounding box center [397, 72] width 15 height 8
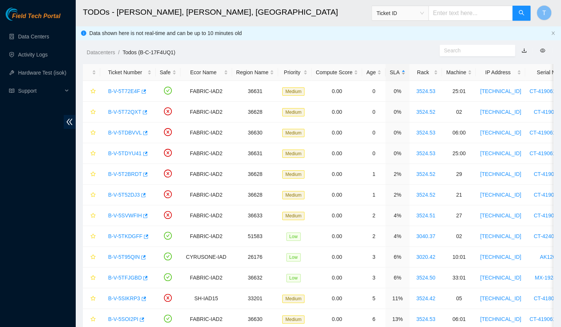
click at [390, 75] on div "SLA" at bounding box center [397, 72] width 15 height 8
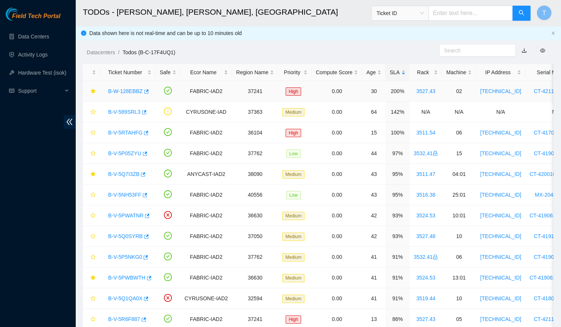
click at [122, 90] on link "B-W-128EBBZ" at bounding box center [125, 91] width 35 height 6
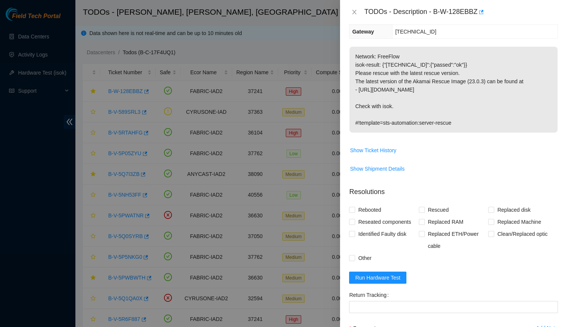
scroll to position [131, 0]
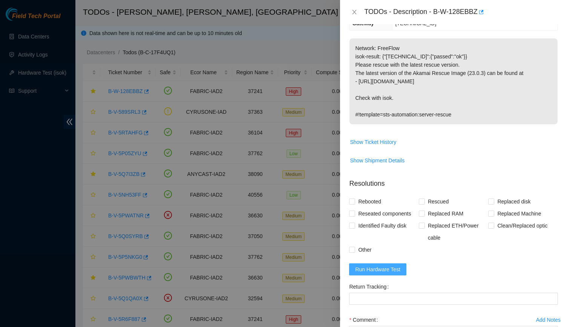
click at [374, 268] on span "Run Hardware Test" at bounding box center [377, 269] width 45 height 8
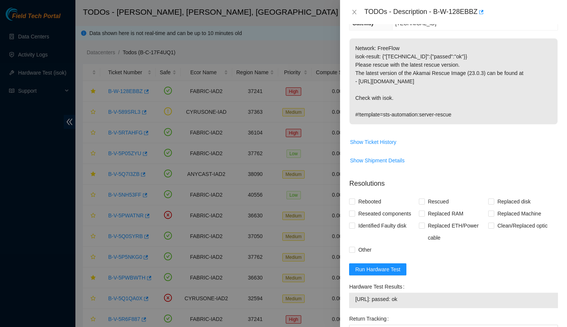
click at [406, 295] on td "[URL]: passed: ok" at bounding box center [454, 301] width 198 height 12
click at [442, 77] on p "Network: FreeFlow isok-result: {"[TECHNICAL_ID]":{"passed":"ok"}} Please rescue…" at bounding box center [453, 81] width 208 height 86
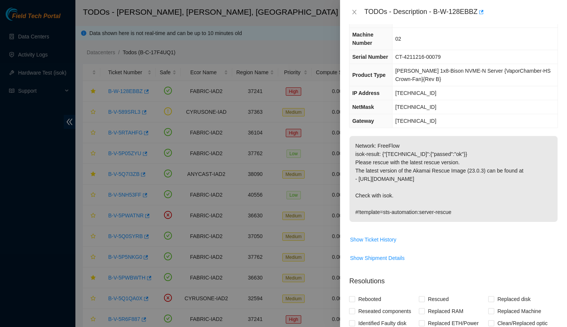
scroll to position [33, 0]
drag, startPoint x: 435, startPoint y: 13, endPoint x: 476, endPoint y: 17, distance: 40.9
click at [476, 17] on div "TODOs - Description - B-W-128EBBZ" at bounding box center [461, 12] width 194 height 12
copy div "B-W-128EBBZ"
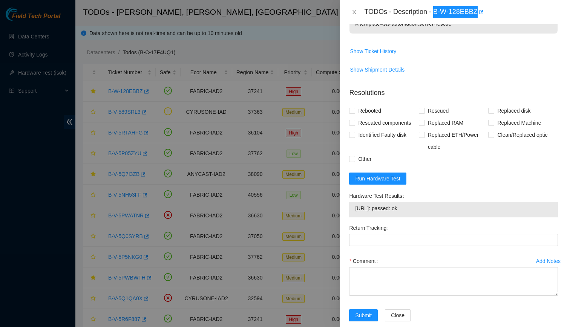
scroll to position [222, 0]
drag, startPoint x: 437, startPoint y: 203, endPoint x: 354, endPoint y: 203, distance: 82.2
click at [354, 203] on div "[URL]: passed: ok" at bounding box center [453, 209] width 209 height 15
copy tbody "[URL]: passed: ok"
click at [379, 114] on span "Rebooted" at bounding box center [369, 110] width 29 height 12
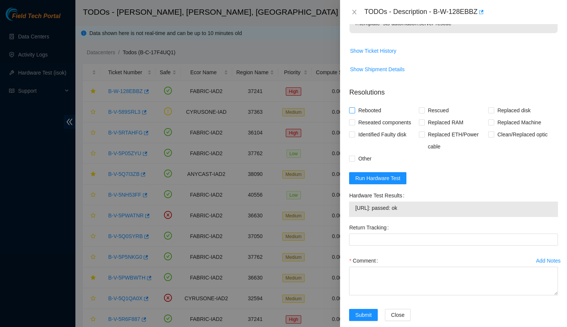
click at [354, 113] on input "Rebooted" at bounding box center [351, 109] width 5 height 5
checkbox input "true"
click at [414, 109] on div "Rebooted" at bounding box center [384, 110] width 70 height 12
click at [422, 109] on span at bounding box center [422, 110] width 6 height 6
click at [422, 109] on input "Rescued" at bounding box center [421, 109] width 5 height 5
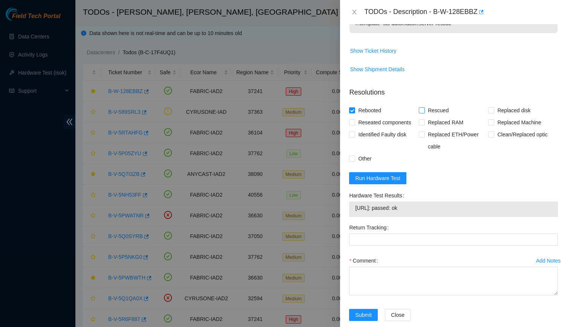
checkbox input "true"
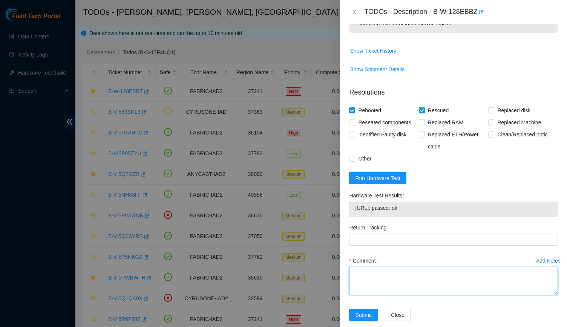
click at [360, 280] on textarea "Comment" at bounding box center [453, 281] width 209 height 29
paste textarea "-Verified rack and machine sn -Rescue and config -isok: [URL]: passed: ok"
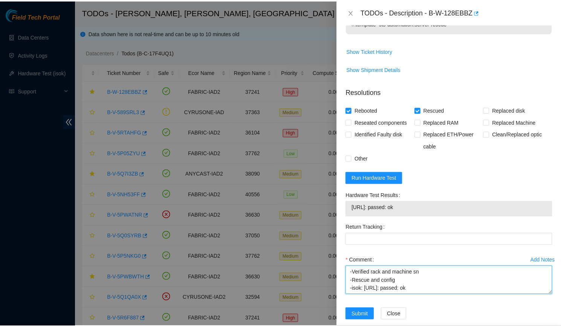
scroll to position [0, 0]
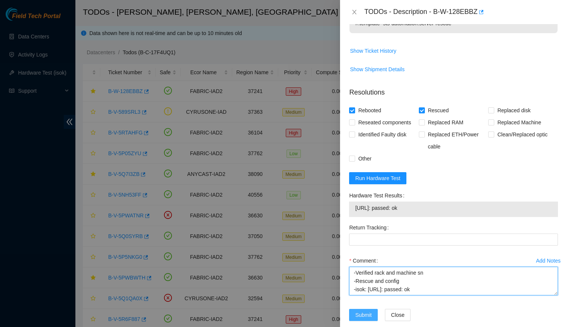
type textarea "-Verified rack and machine sn -Rescue and config -isok: [URL]: passed: ok"
click at [358, 313] on span "Submit" at bounding box center [363, 315] width 17 height 8
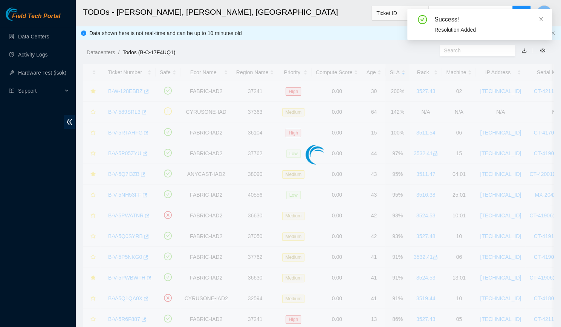
scroll to position [169, 0]
